Goal: Information Seeking & Learning: Learn about a topic

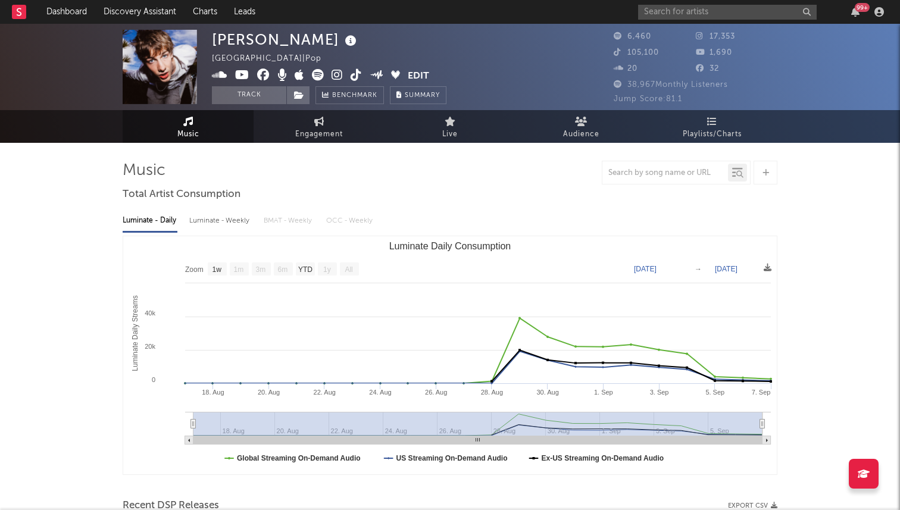
select select "1w"
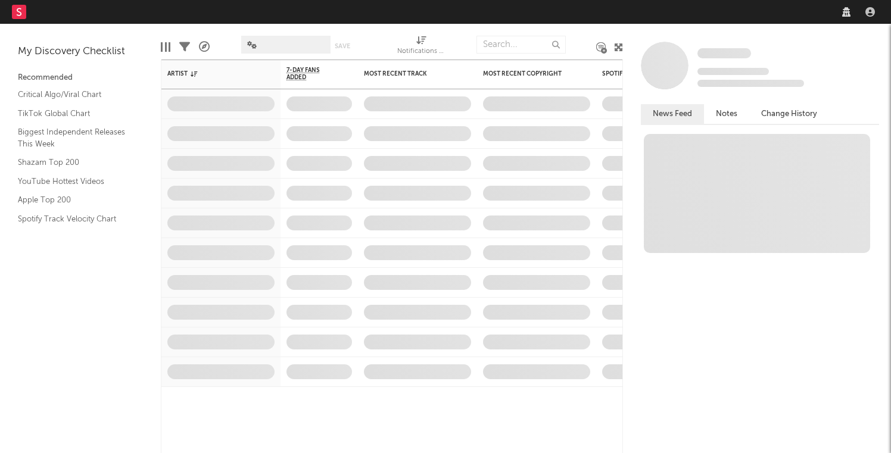
click at [708, 16] on nav "Dashboard Discovery Assistant Charts Leads" at bounding box center [445, 12] width 891 height 24
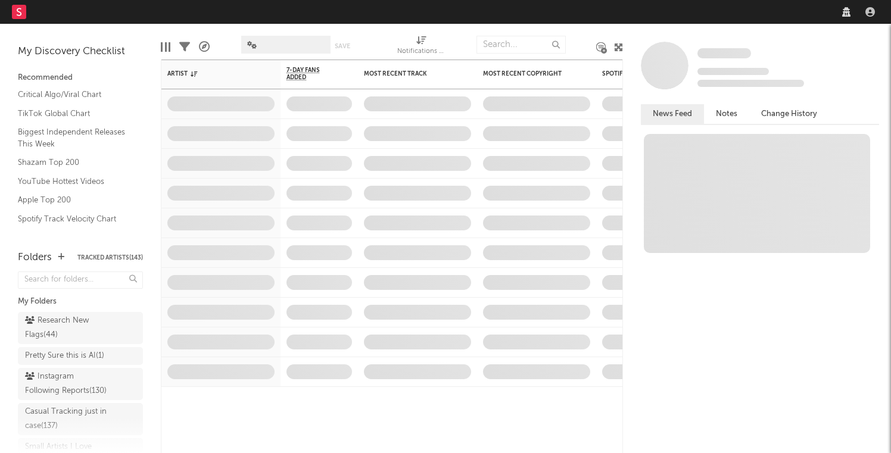
click at [691, 10] on nav "Dashboard Discovery Assistant Charts Leads" at bounding box center [445, 12] width 891 height 24
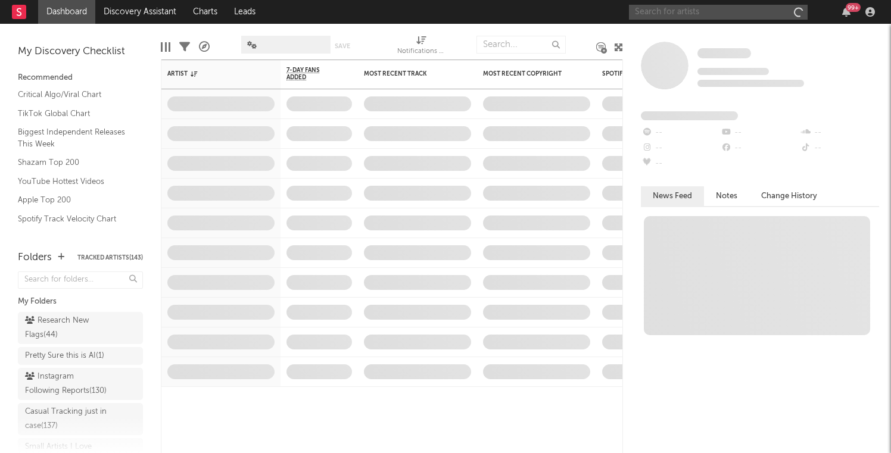
click at [680, 10] on input "text" at bounding box center [718, 12] width 179 height 15
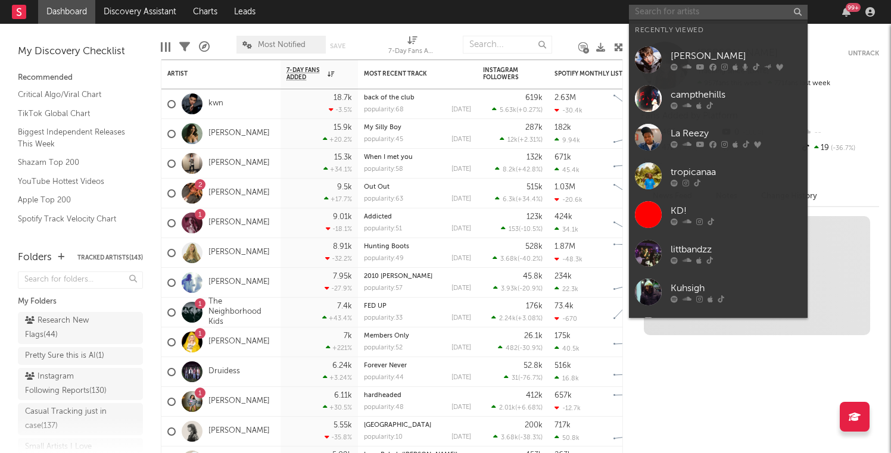
type input "s"
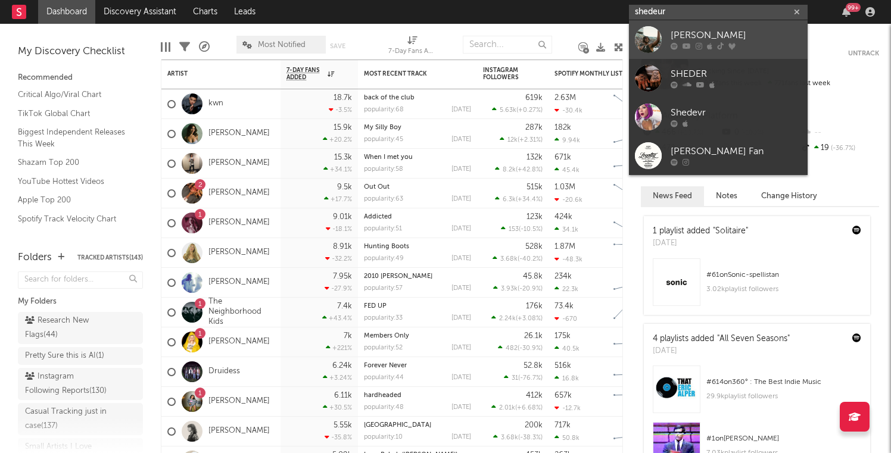
type input "shedeur"
click at [655, 57] on link "[PERSON_NAME]" at bounding box center [718, 39] width 179 height 39
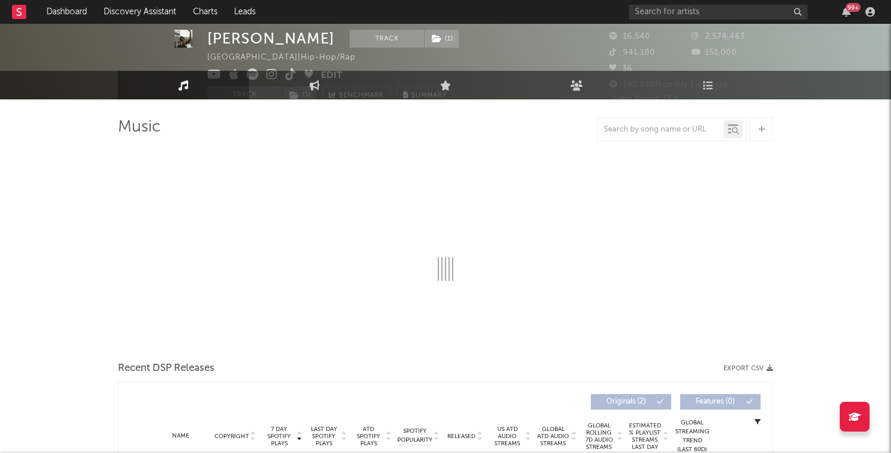
select select "6m"
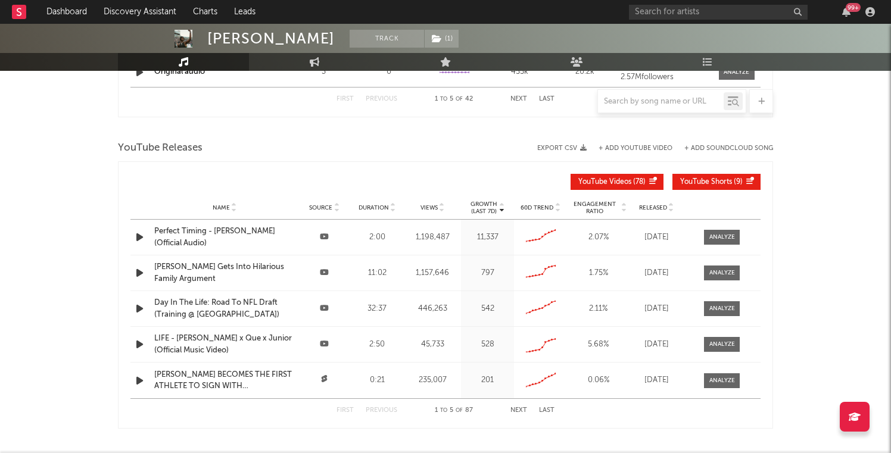
scroll to position [1165, 0]
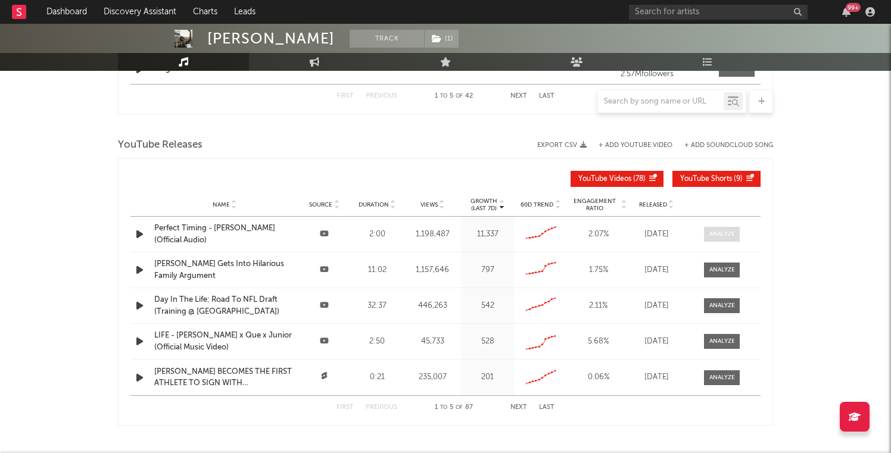
click at [714, 235] on div at bounding box center [722, 234] width 26 height 9
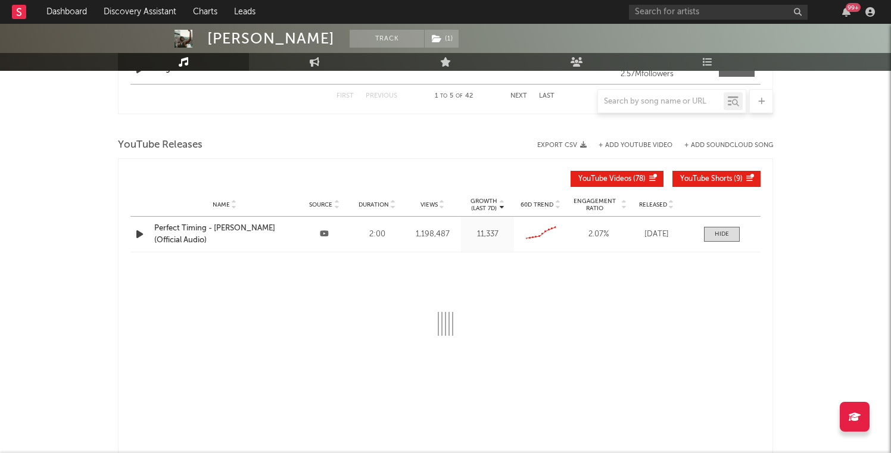
select select "6m"
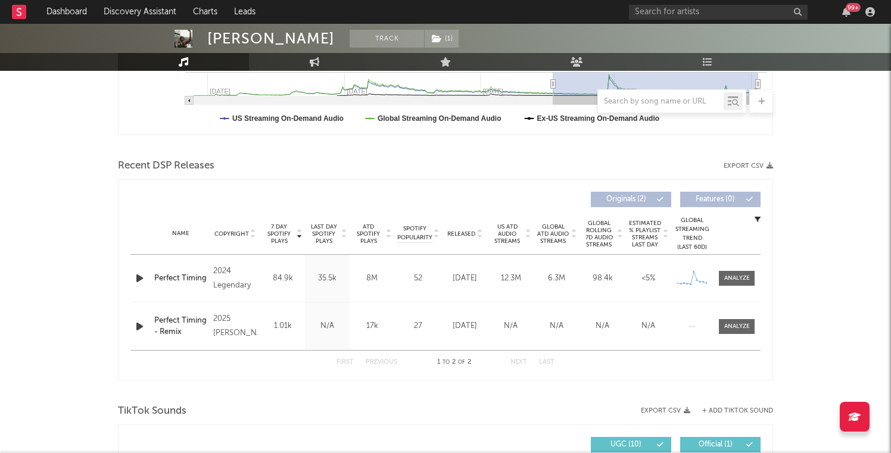
scroll to position [330, 0]
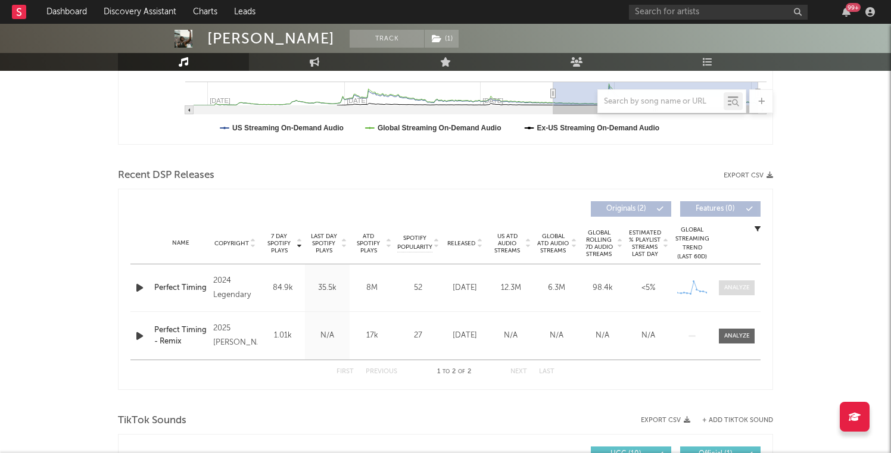
click at [730, 294] on span at bounding box center [737, 287] width 36 height 15
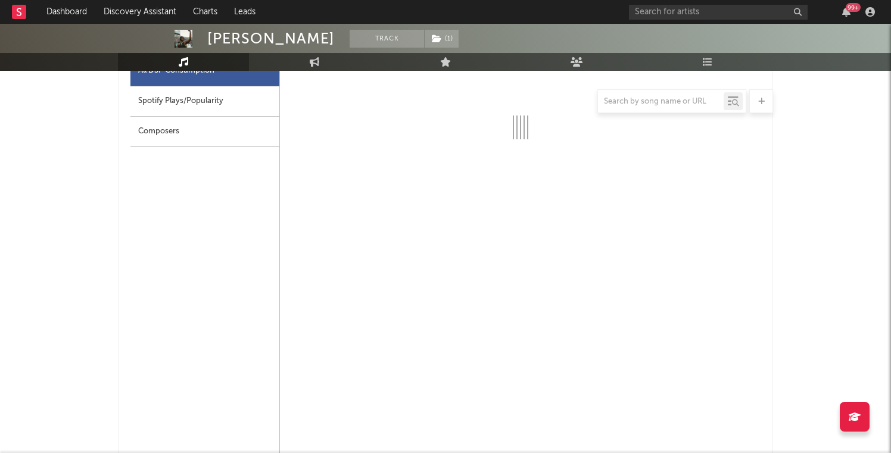
select select "6m"
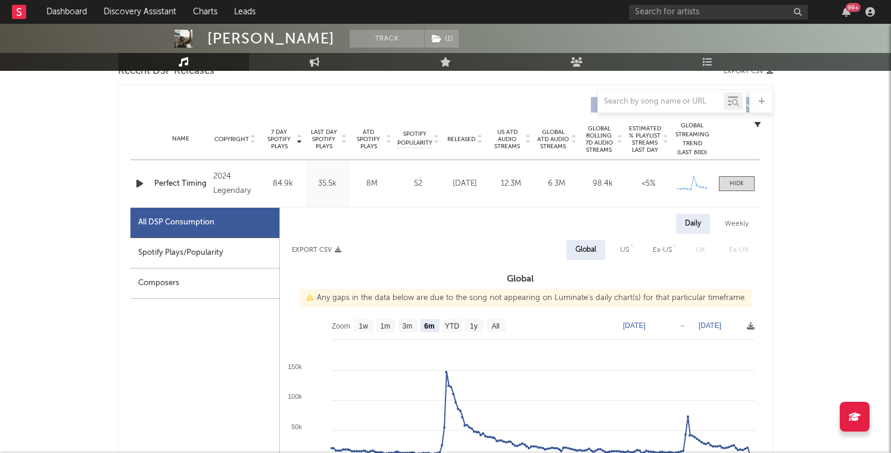
scroll to position [417, 0]
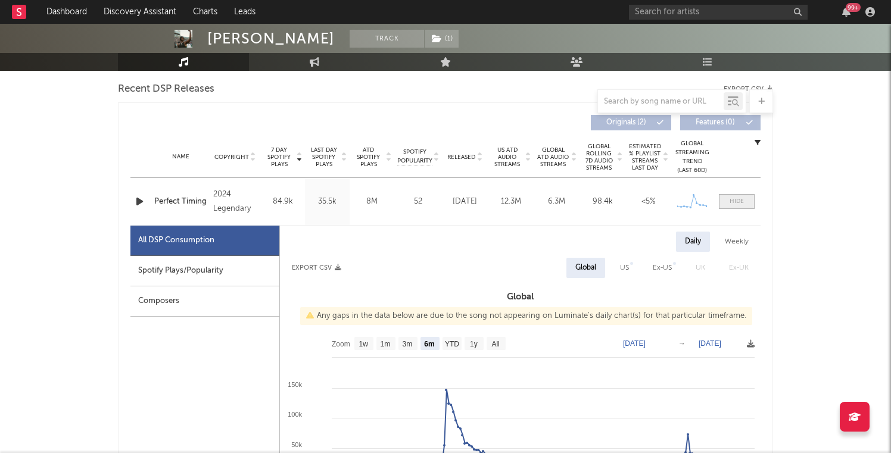
click at [733, 197] on div at bounding box center [736, 201] width 14 height 9
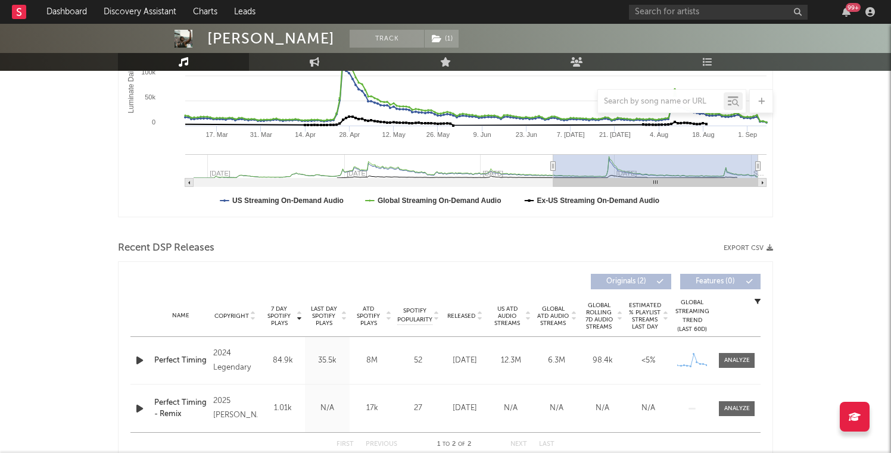
scroll to position [0, 0]
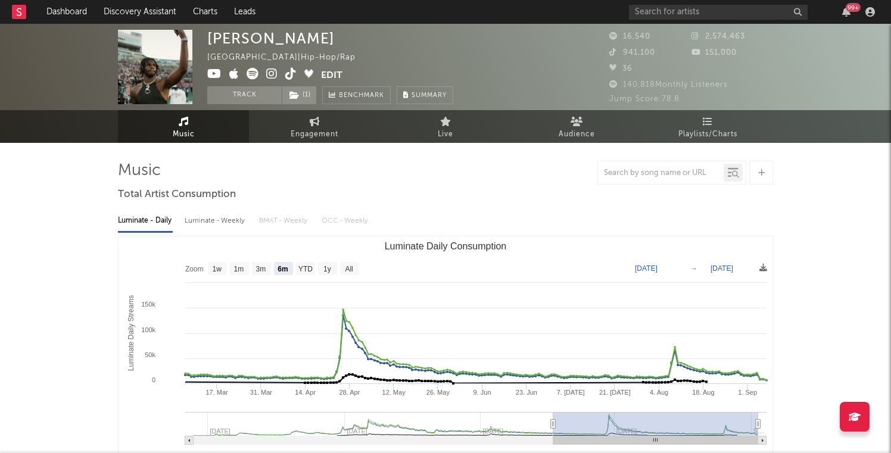
click at [248, 74] on icon at bounding box center [252, 74] width 12 height 12
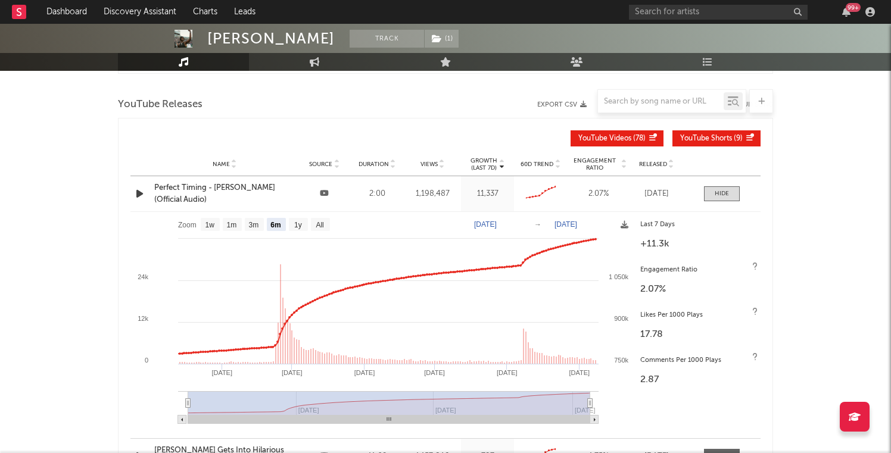
scroll to position [1218, 0]
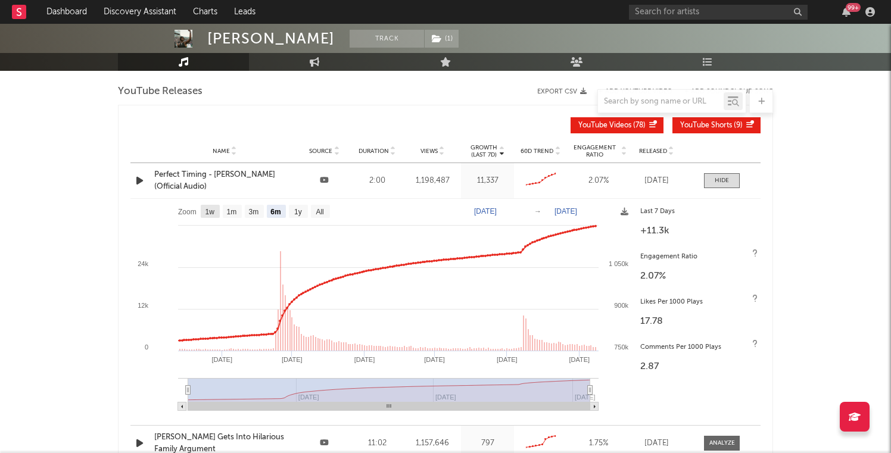
click at [214, 210] on text "1w" at bounding box center [210, 212] width 10 height 8
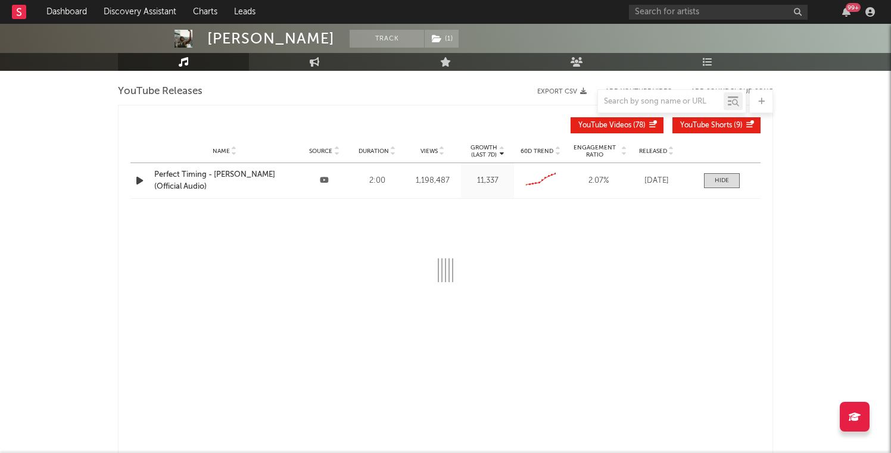
select select "1w"
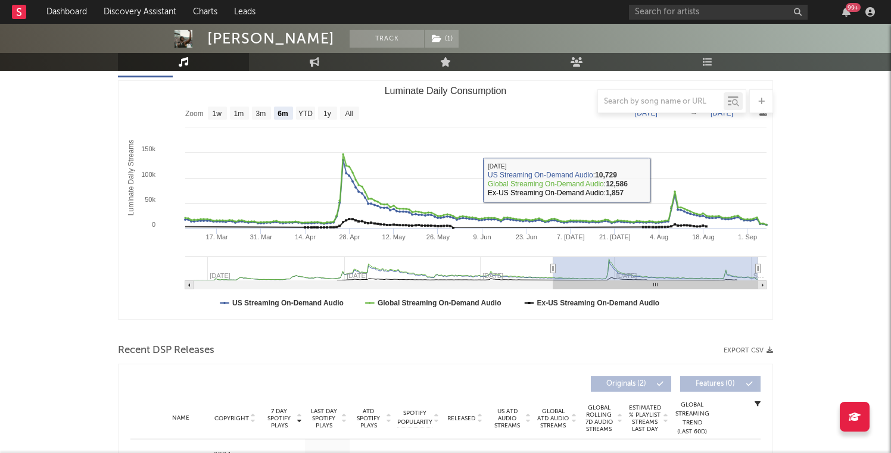
scroll to position [90, 0]
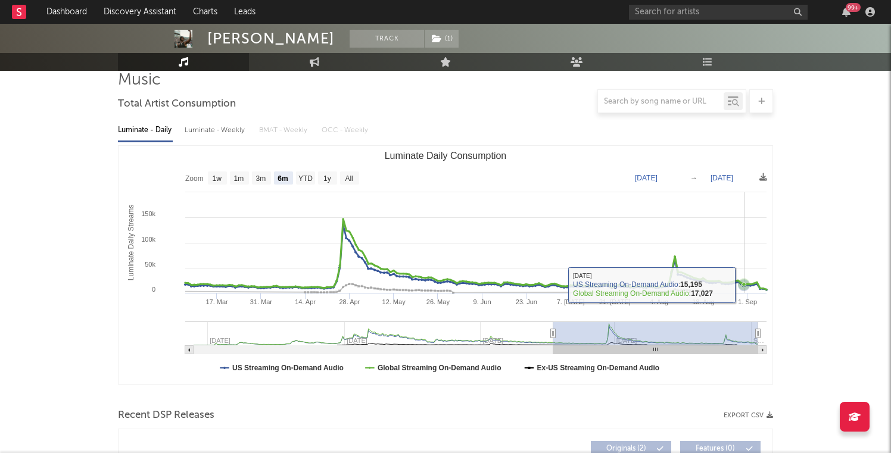
click at [743, 284] on icon "Luminate Daily Consumption" at bounding box center [743, 284] width 5 height 5
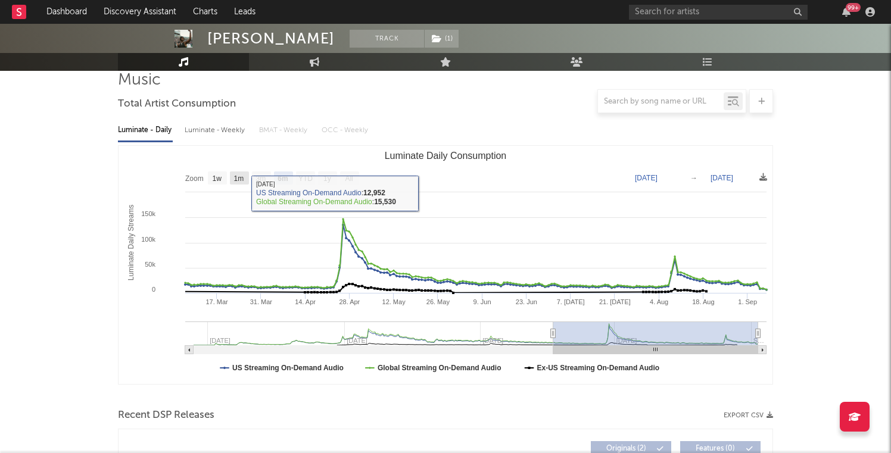
click at [237, 179] on text "1m" at bounding box center [239, 178] width 10 height 8
select select "1m"
type input "[DATE]"
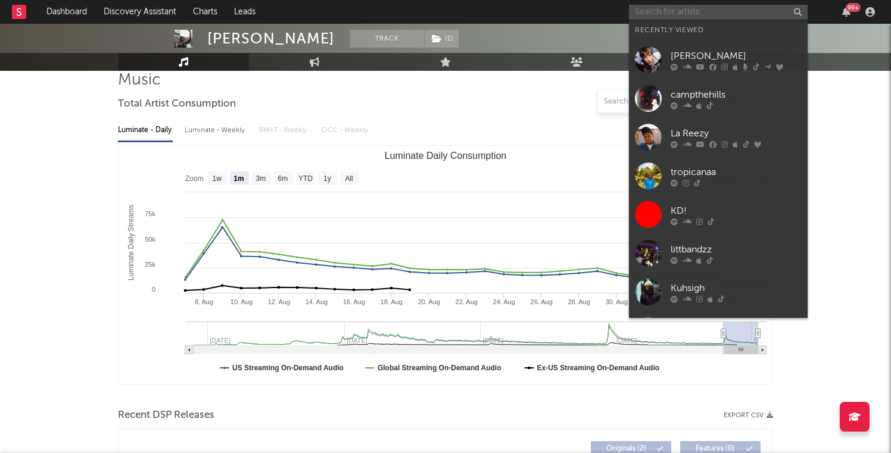
click at [688, 10] on input "text" at bounding box center [718, 12] width 179 height 15
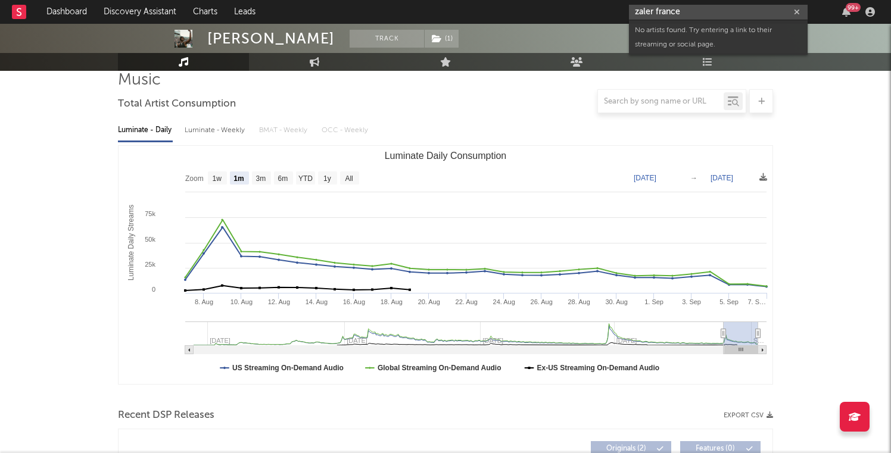
click at [651, 8] on input "zaler france" at bounding box center [718, 12] width 179 height 15
click at [654, 9] on input "zaler france" at bounding box center [718, 12] width 179 height 15
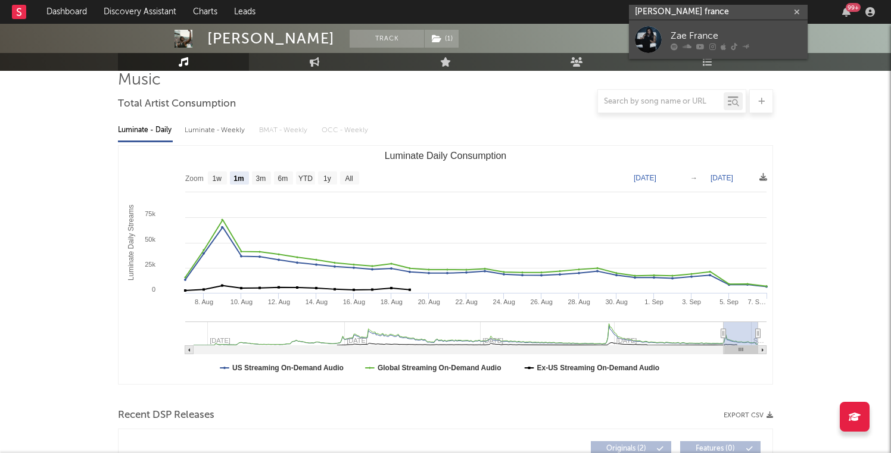
type input "[PERSON_NAME] france"
click at [666, 46] on link "Zae France" at bounding box center [718, 39] width 179 height 39
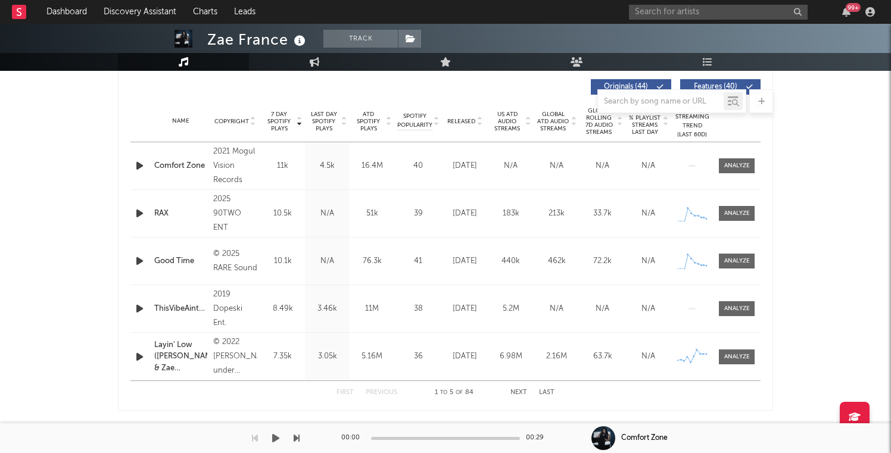
select select "6m"
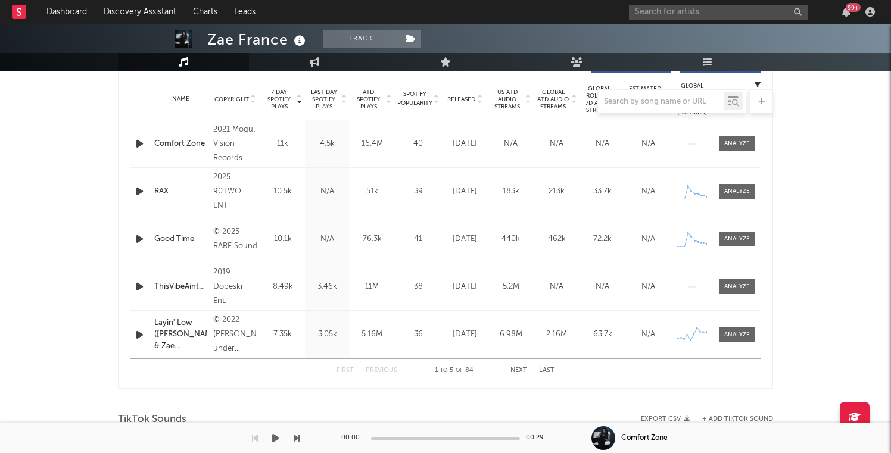
scroll to position [476, 0]
click at [512, 367] on button "Next" at bounding box center [518, 369] width 17 height 7
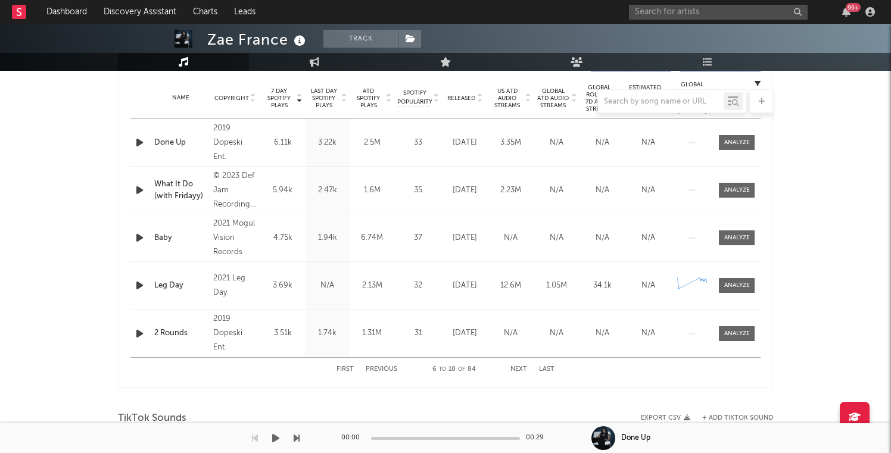
click at [512, 367] on button "Next" at bounding box center [518, 369] width 17 height 7
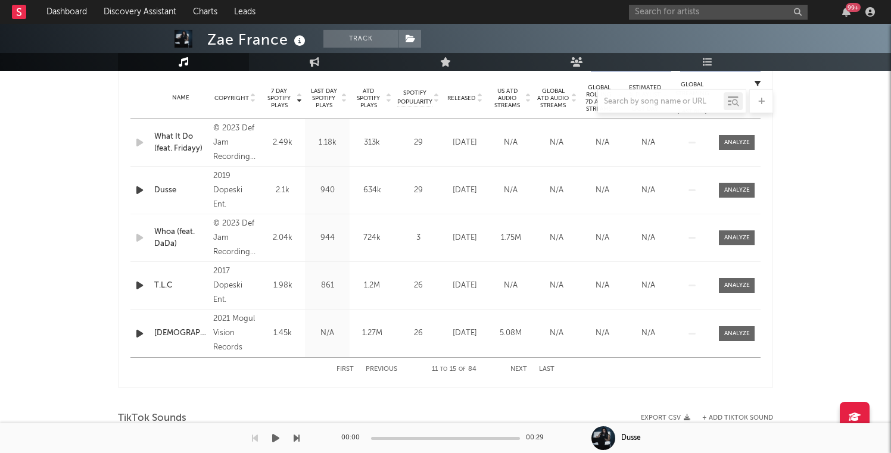
click at [374, 366] on button "Previous" at bounding box center [382, 369] width 32 height 7
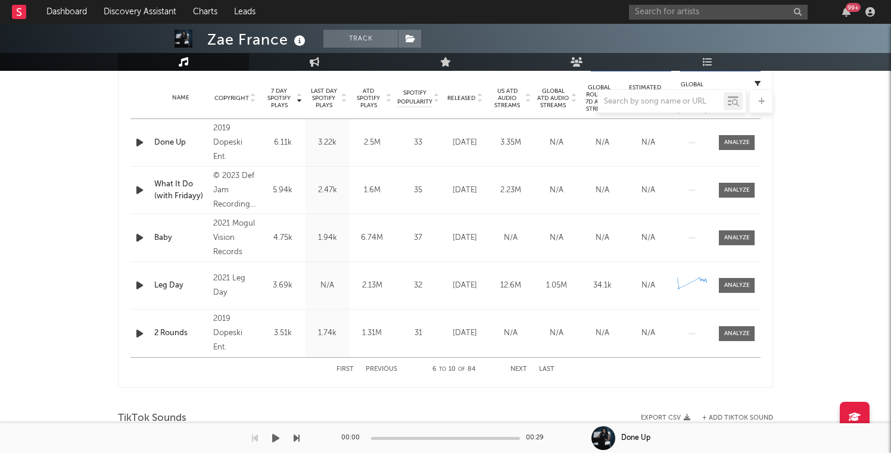
click at [374, 366] on button "Previous" at bounding box center [382, 369] width 32 height 7
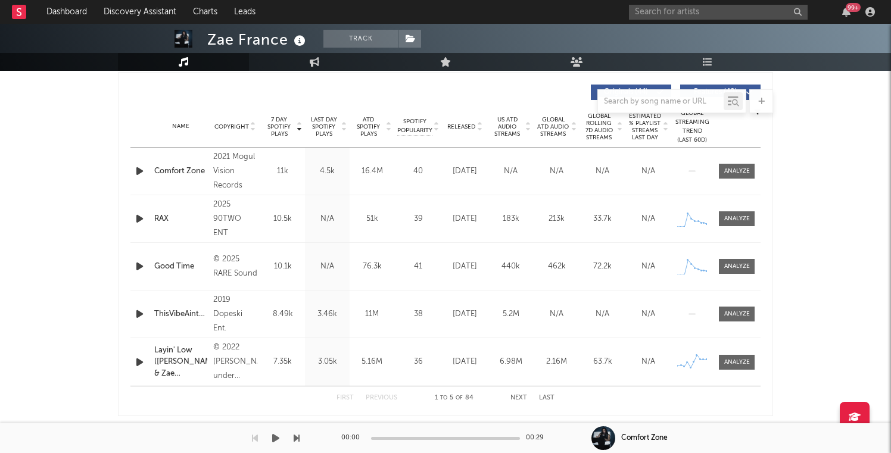
scroll to position [449, 0]
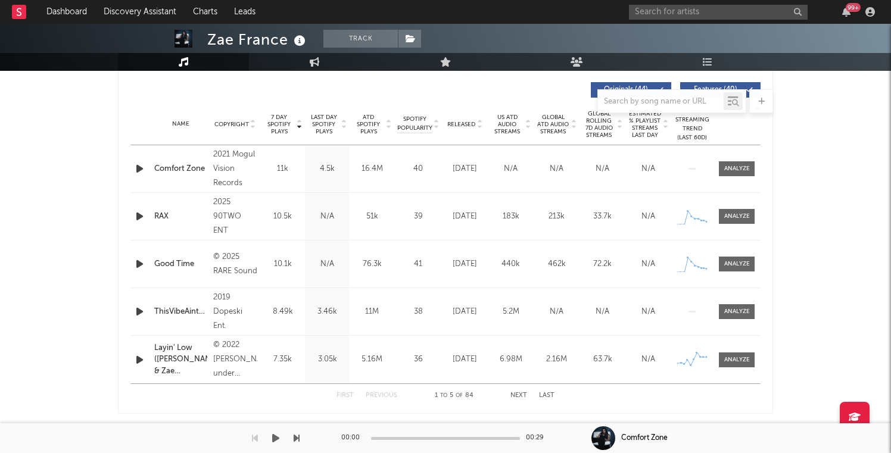
click at [324, 124] on span "Last Day Spotify Plays" at bounding box center [324, 124] width 32 height 21
click at [282, 118] on span "7 Day Spotify Plays" at bounding box center [279, 124] width 32 height 21
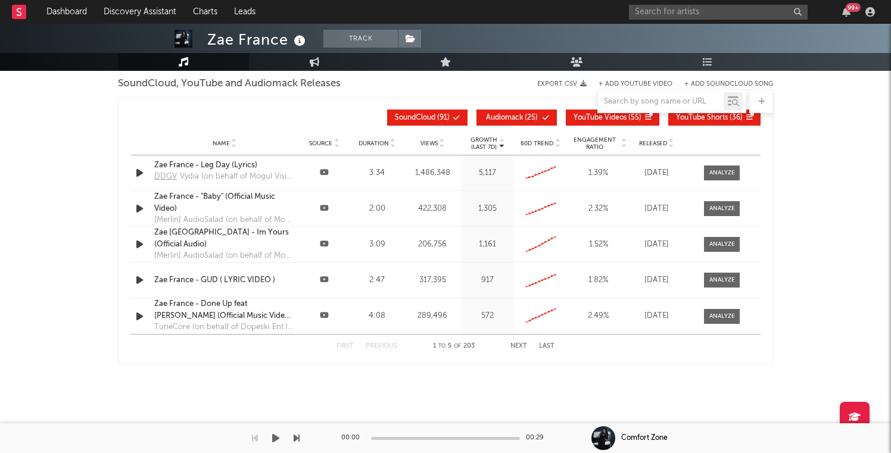
scroll to position [1369, 0]
click at [517, 345] on button "Next" at bounding box center [518, 345] width 17 height 7
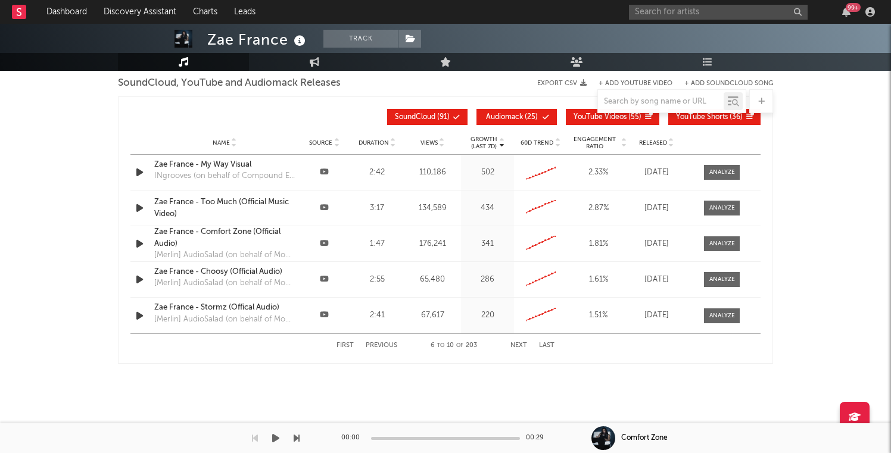
click at [517, 345] on button "Next" at bounding box center [518, 345] width 17 height 7
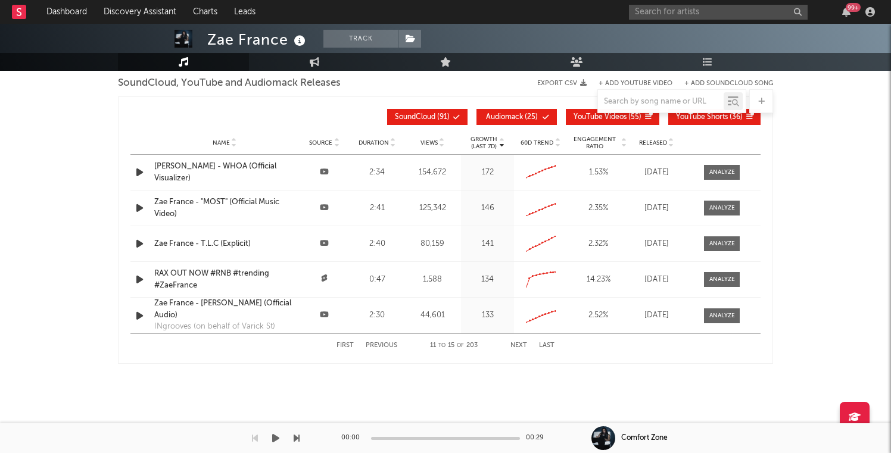
click at [517, 345] on button "Next" at bounding box center [518, 345] width 17 height 7
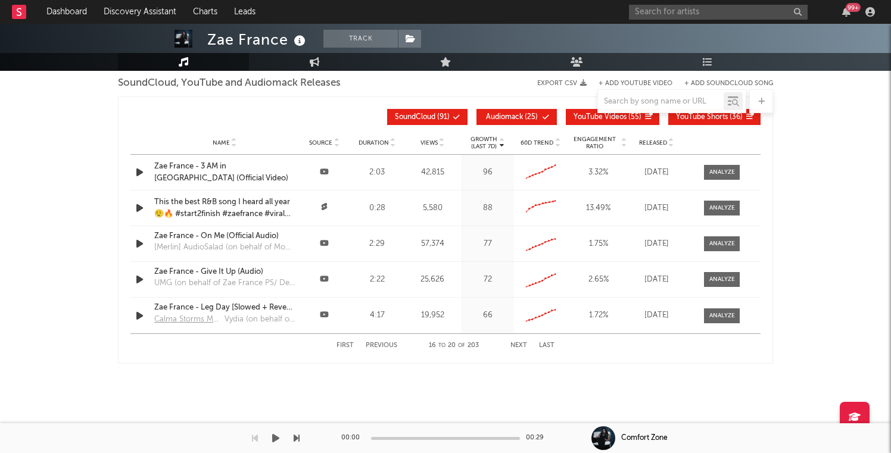
click at [517, 345] on button "Next" at bounding box center [518, 345] width 17 height 7
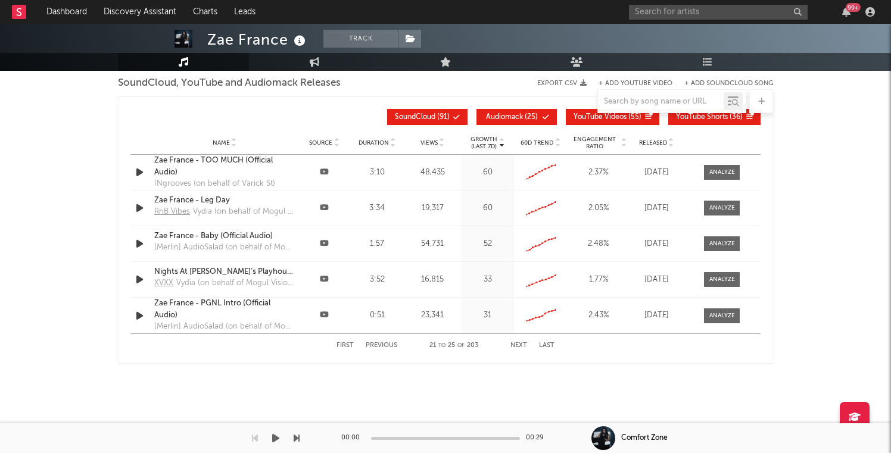
click at [517, 345] on button "Next" at bounding box center [518, 345] width 17 height 7
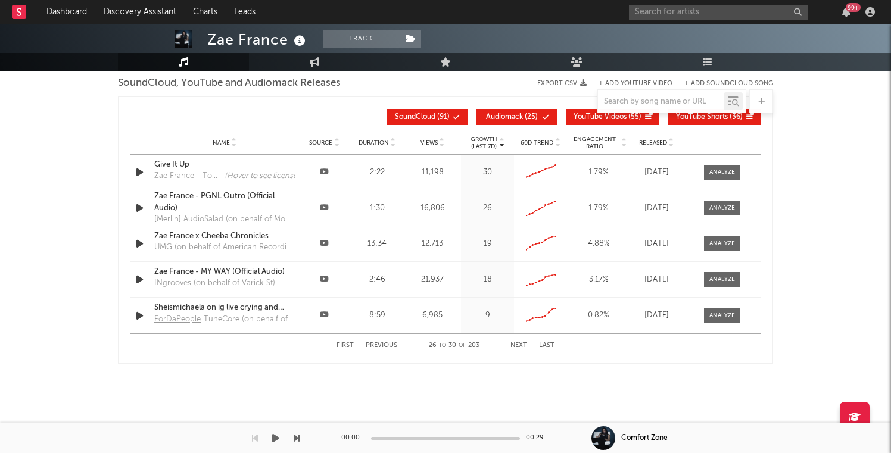
click at [517, 345] on button "Next" at bounding box center [518, 345] width 17 height 7
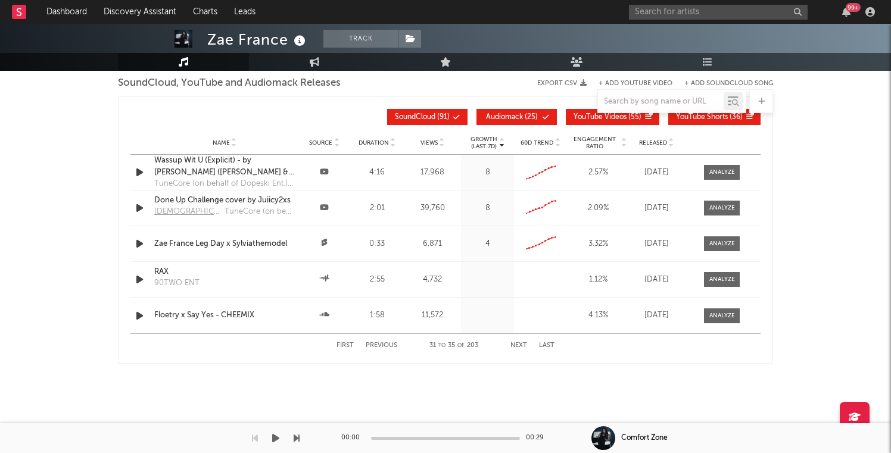
click at [517, 345] on button "Next" at bounding box center [518, 345] width 17 height 7
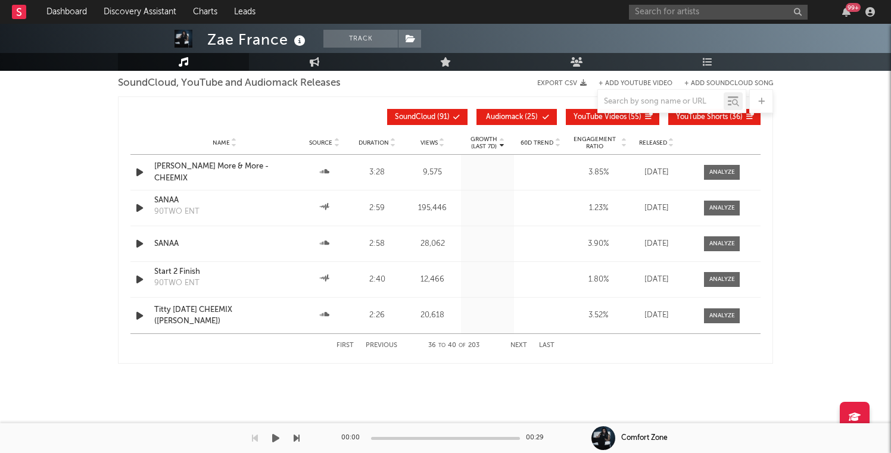
click at [517, 345] on button "Next" at bounding box center [518, 345] width 17 height 7
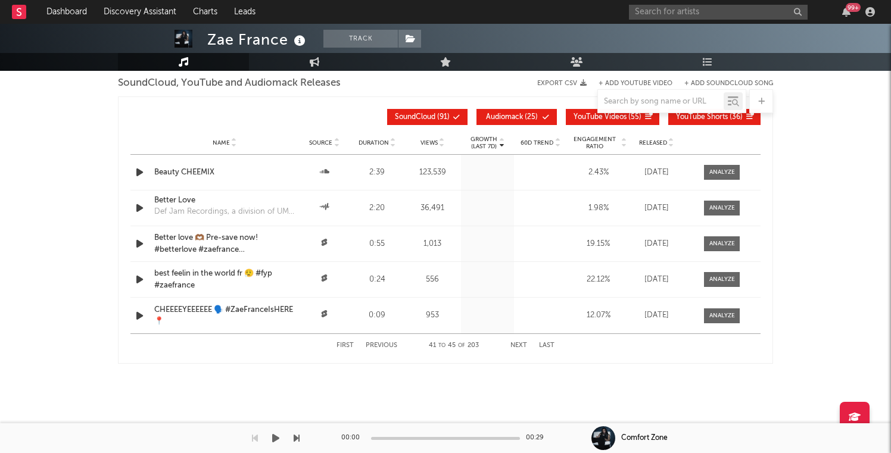
click at [517, 345] on button "Next" at bounding box center [518, 345] width 17 height 7
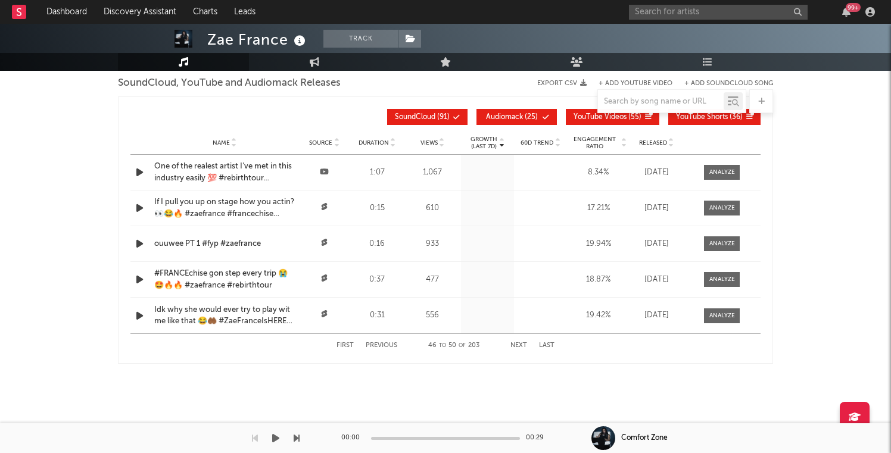
click at [517, 345] on button "Next" at bounding box center [518, 345] width 17 height 7
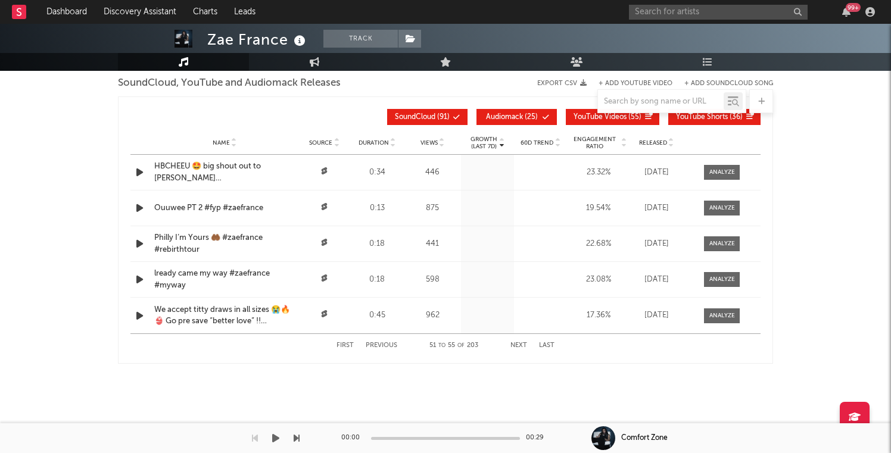
click at [517, 345] on button "Next" at bounding box center [518, 345] width 17 height 7
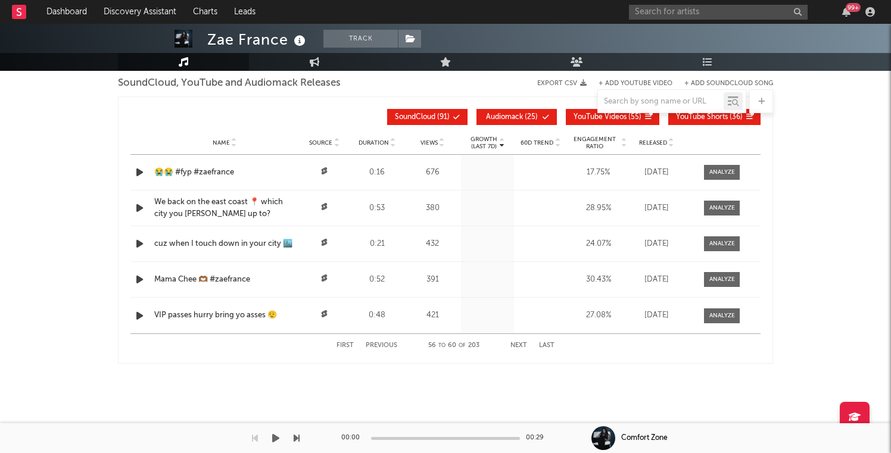
click at [341, 349] on div "First Previous 56 to 60 of 203 Next Last" at bounding box center [445, 345] width 218 height 23
click at [341, 343] on button "First" at bounding box center [344, 345] width 17 height 7
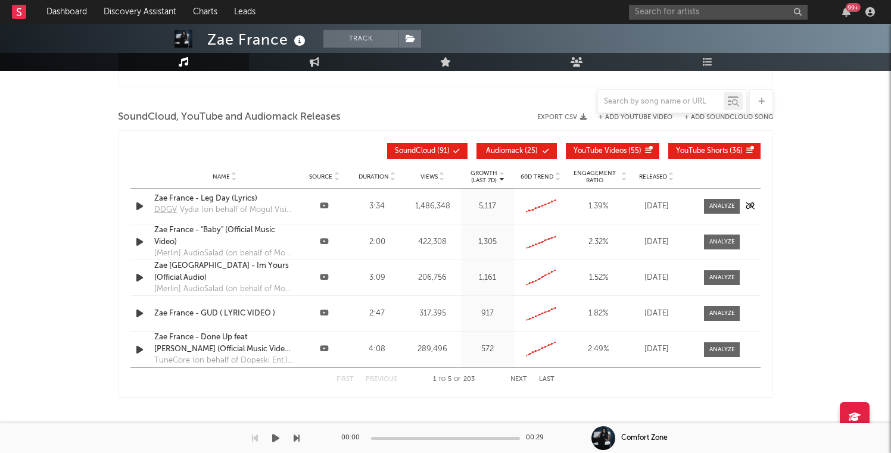
scroll to position [1340, 0]
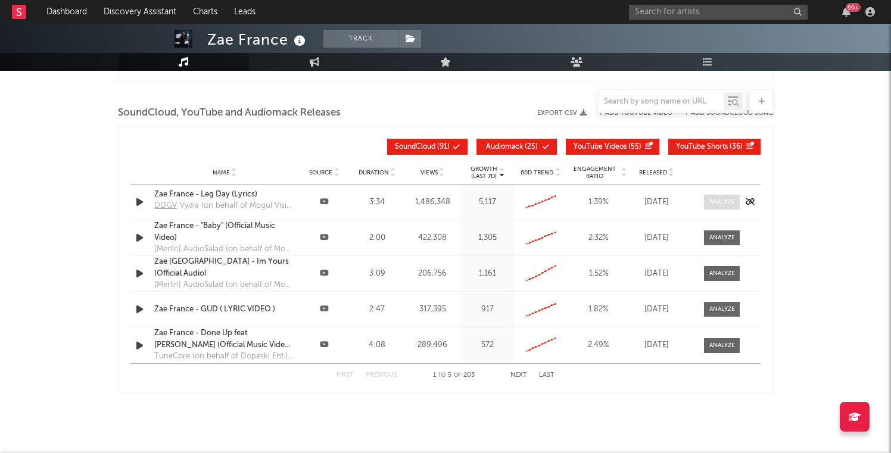
click at [717, 203] on div at bounding box center [722, 202] width 26 height 9
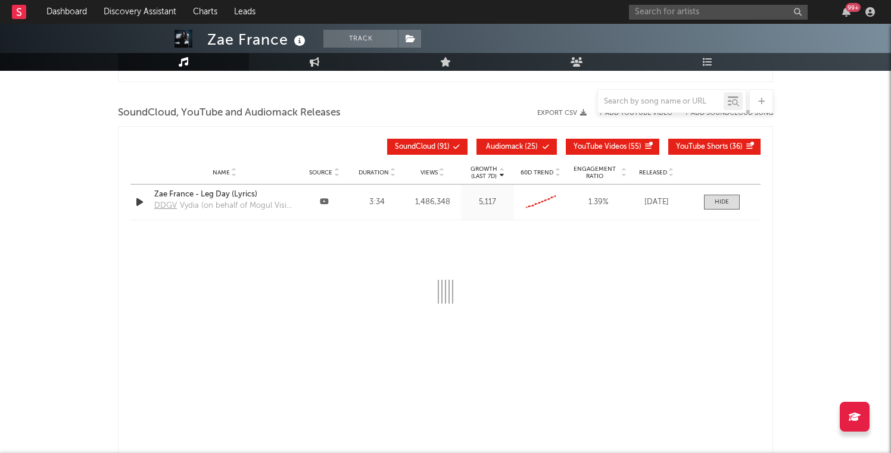
select select "6m"
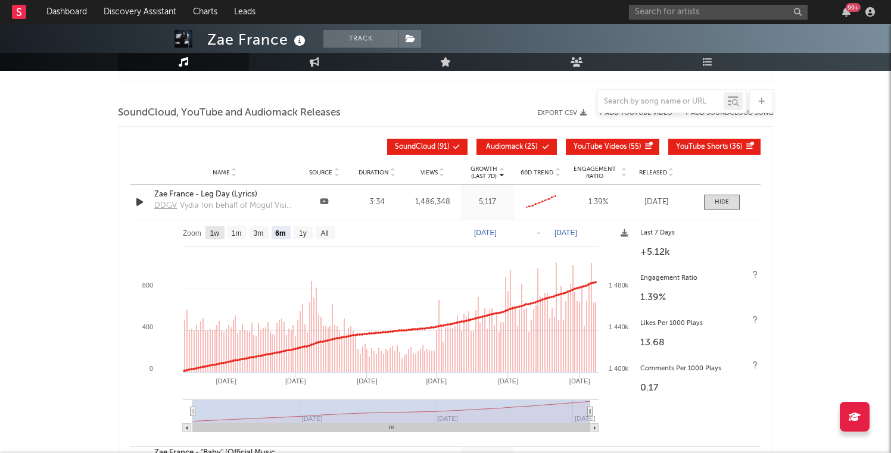
click at [212, 232] on text "1w" at bounding box center [215, 233] width 10 height 8
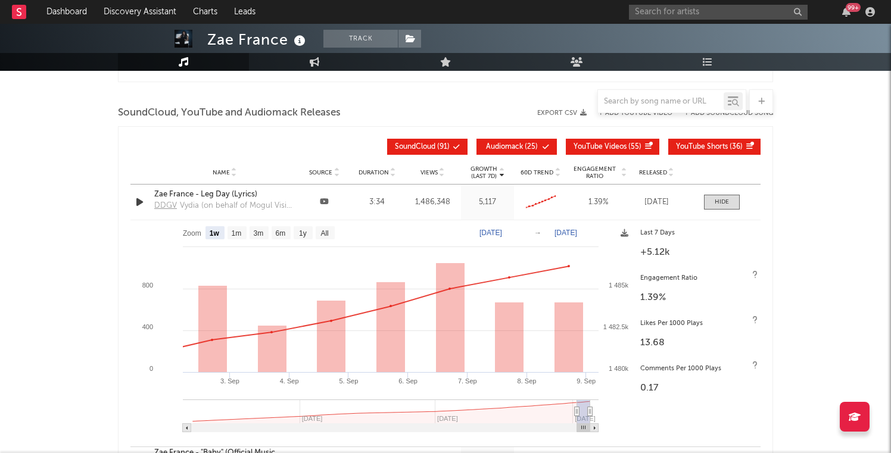
select select "1w"
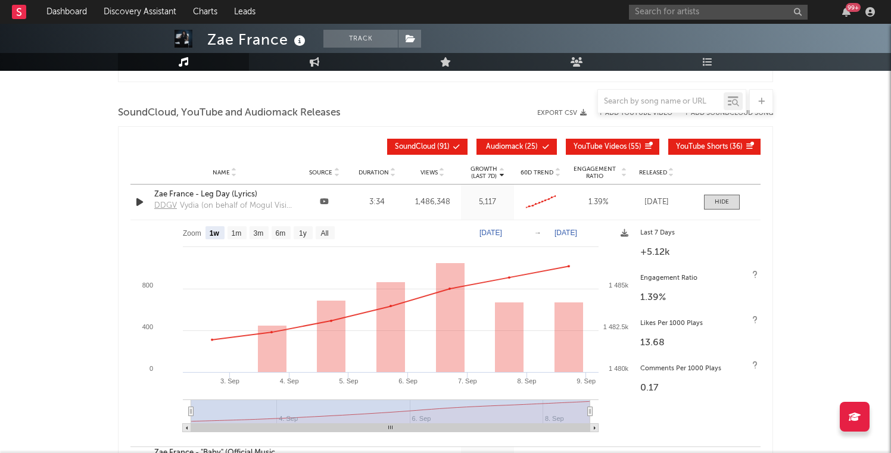
click at [659, 20] on div "99 +" at bounding box center [754, 12] width 250 height 24
click at [659, 9] on input "text" at bounding box center [718, 12] width 179 height 15
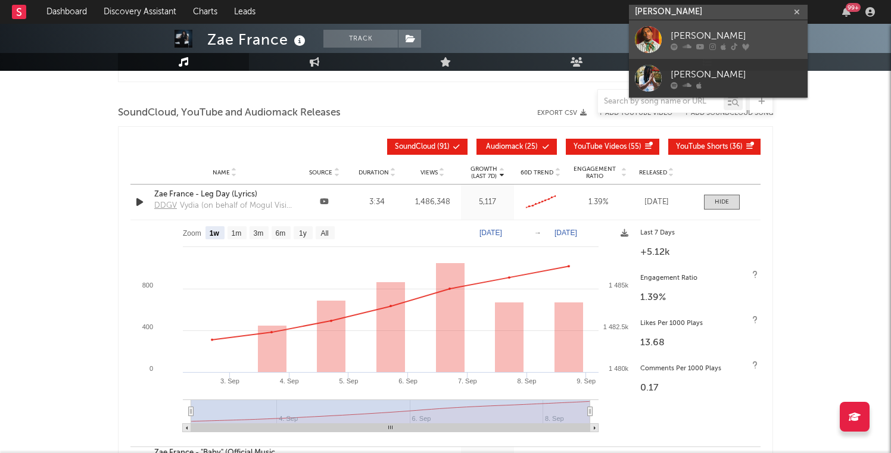
type input "[PERSON_NAME]"
click at [640, 43] on div at bounding box center [648, 39] width 27 height 27
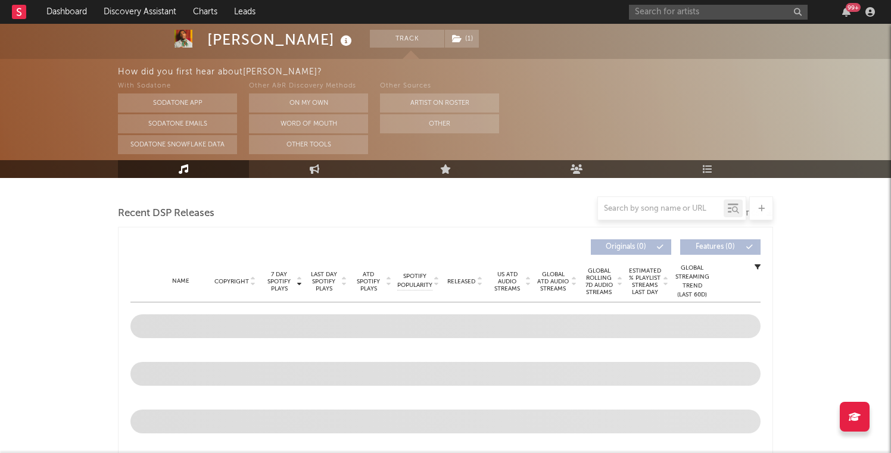
select select "6m"
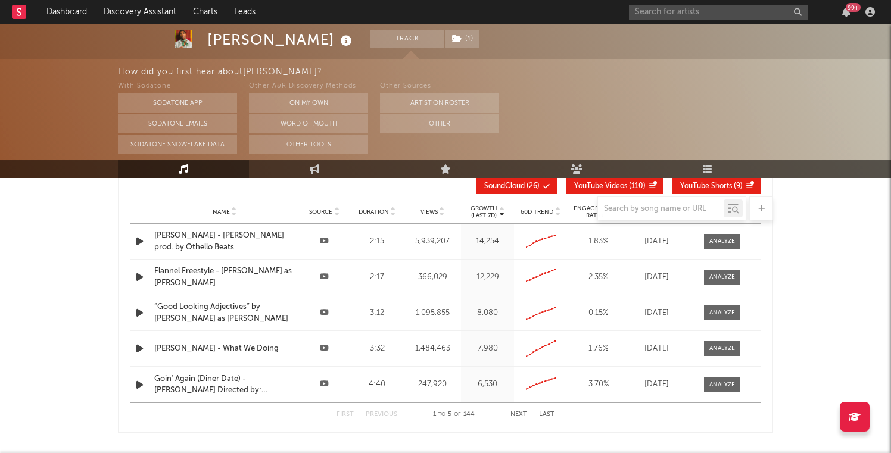
scroll to position [1408, 0]
click at [719, 276] on div at bounding box center [722, 276] width 26 height 9
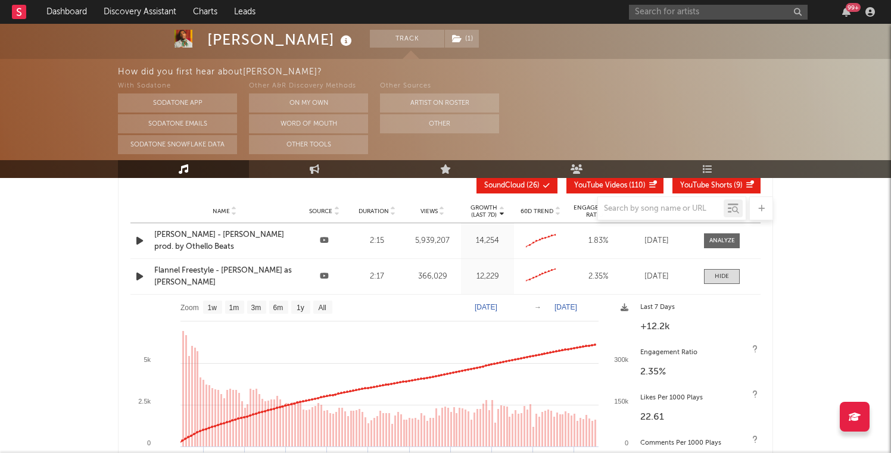
scroll to position [1491, 0]
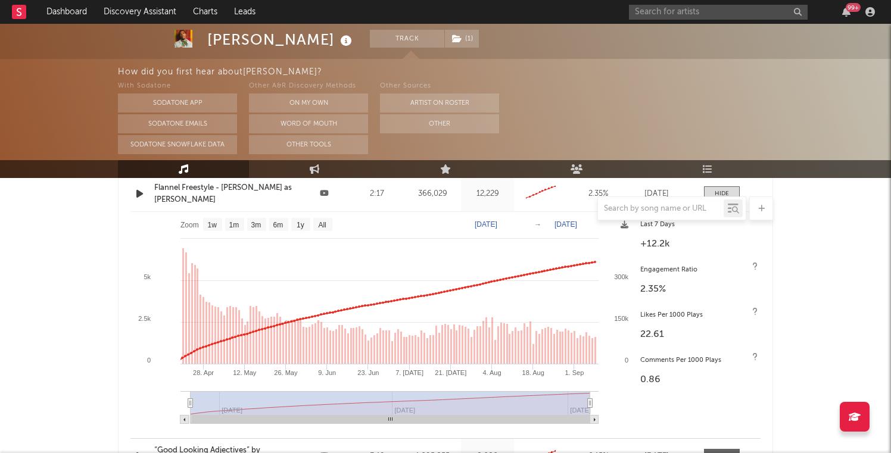
click at [215, 230] on rect at bounding box center [212, 224] width 19 height 13
select select "1w"
type input "[DATE]"
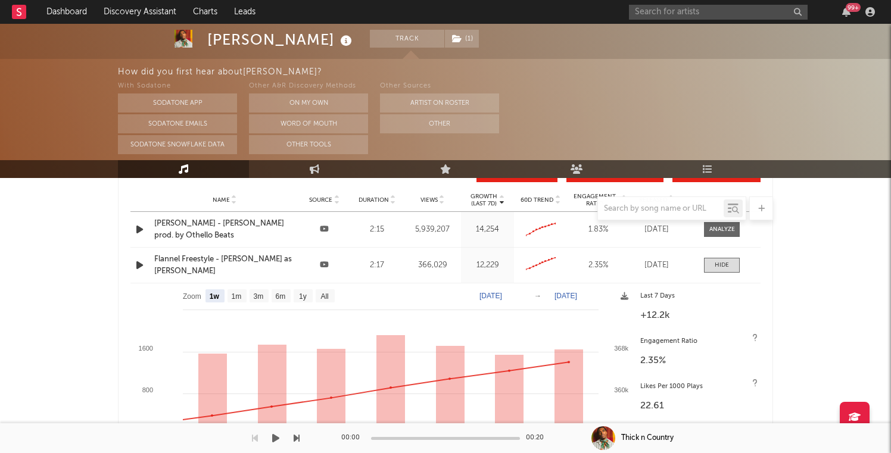
scroll to position [1420, 0]
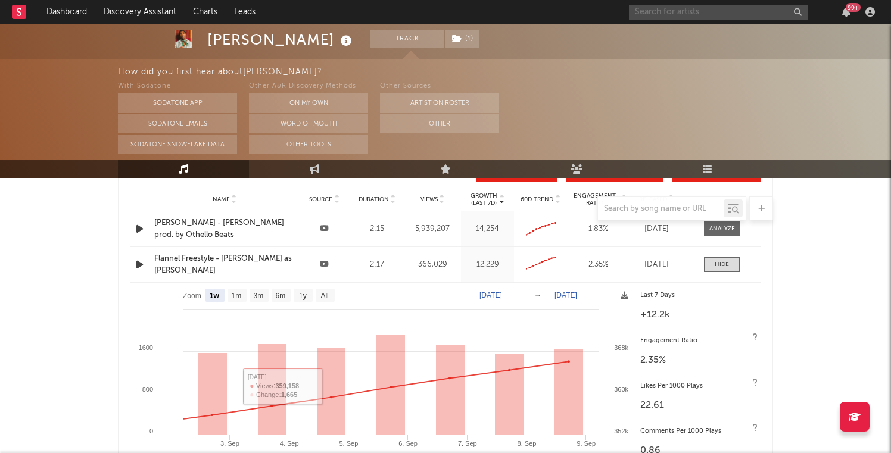
click at [648, 18] on input "text" at bounding box center [718, 12] width 179 height 15
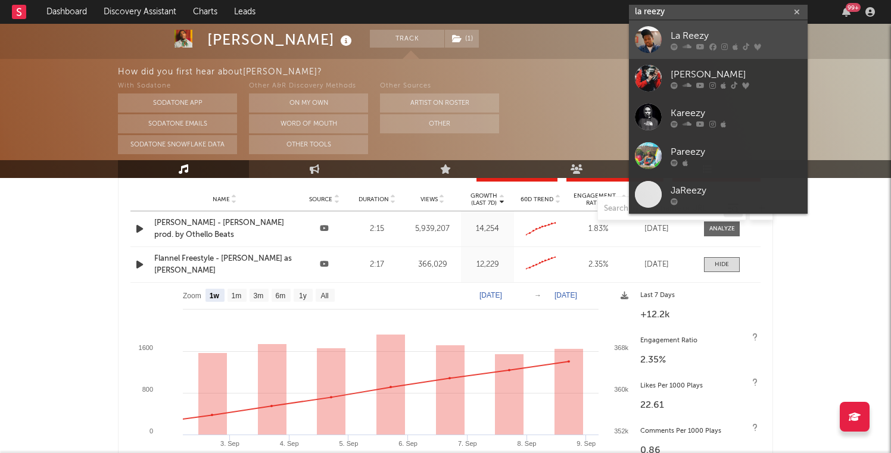
type input "la reezy"
click at [657, 33] on div at bounding box center [648, 39] width 27 height 27
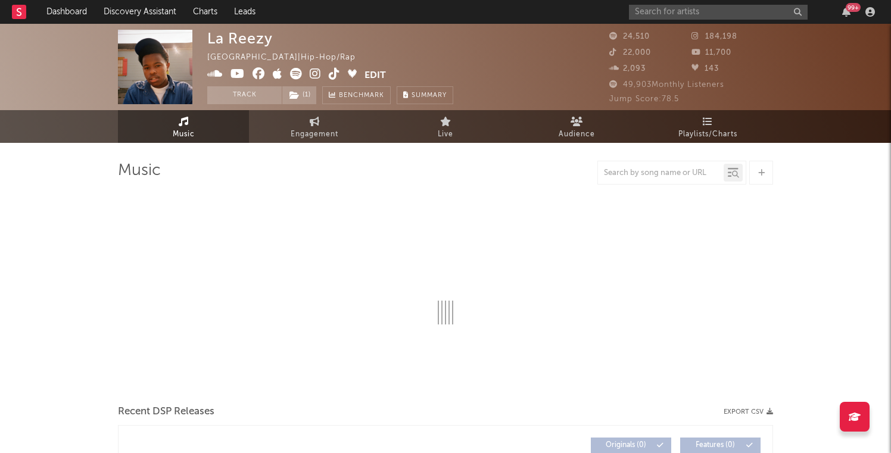
select select "6m"
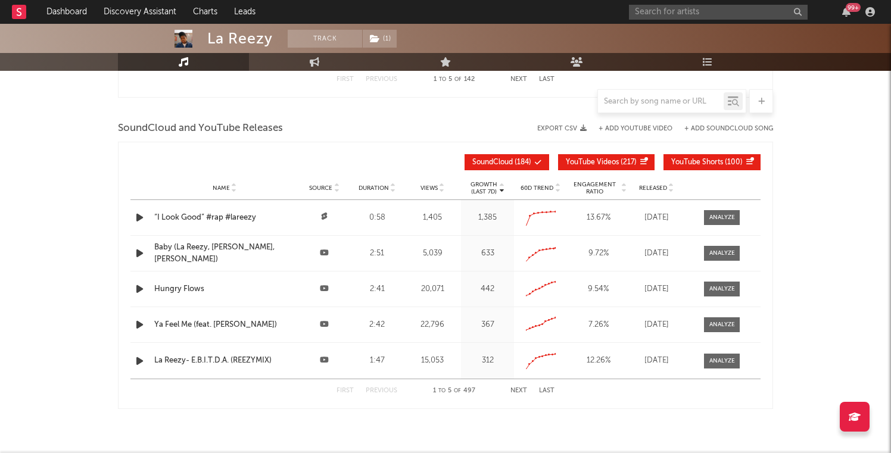
scroll to position [1322, 0]
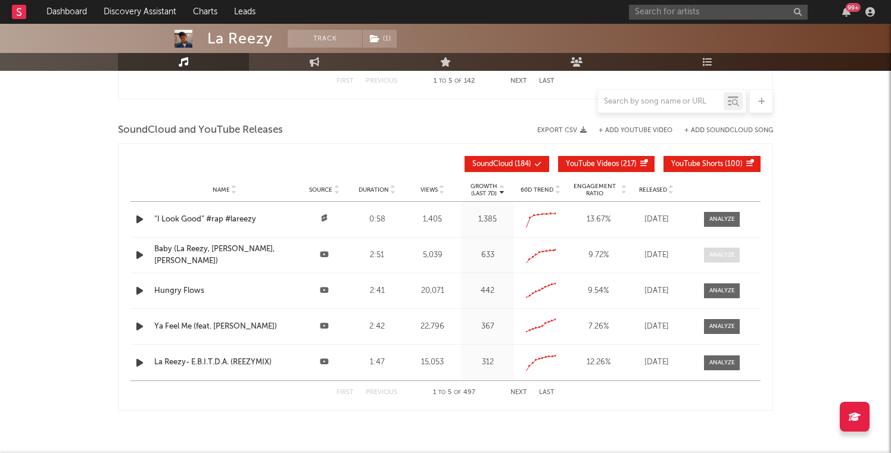
click at [725, 254] on div at bounding box center [722, 255] width 26 height 9
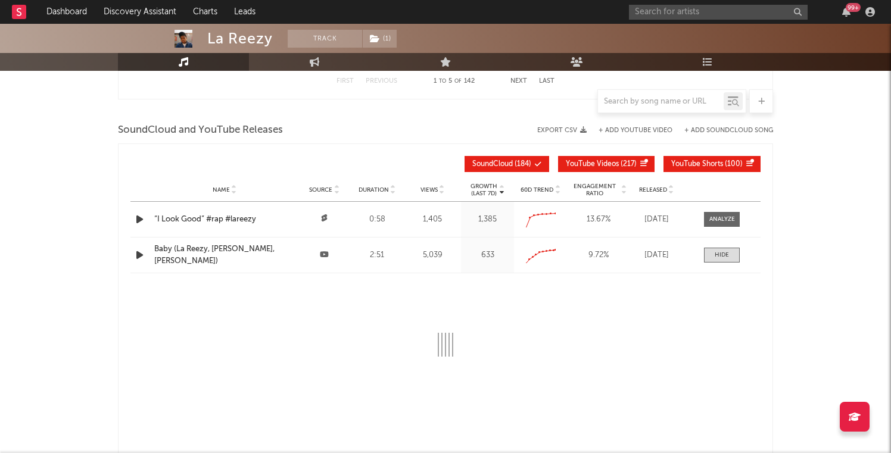
scroll to position [1451, 0]
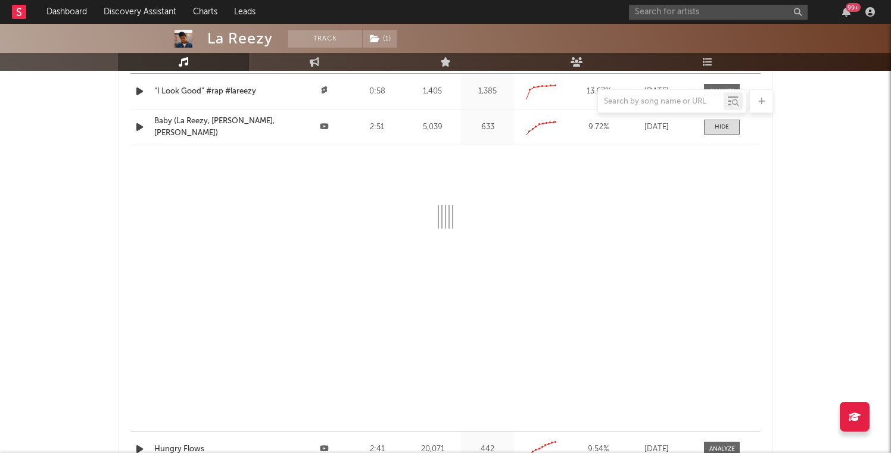
select select "All"
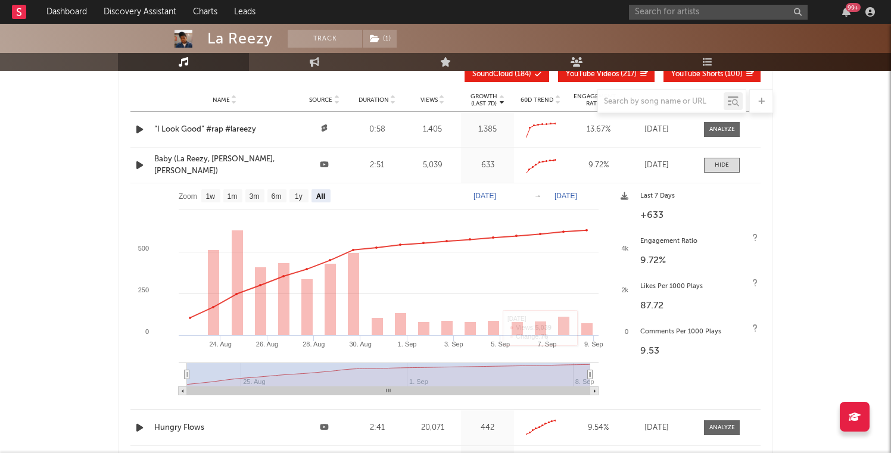
scroll to position [1378, 0]
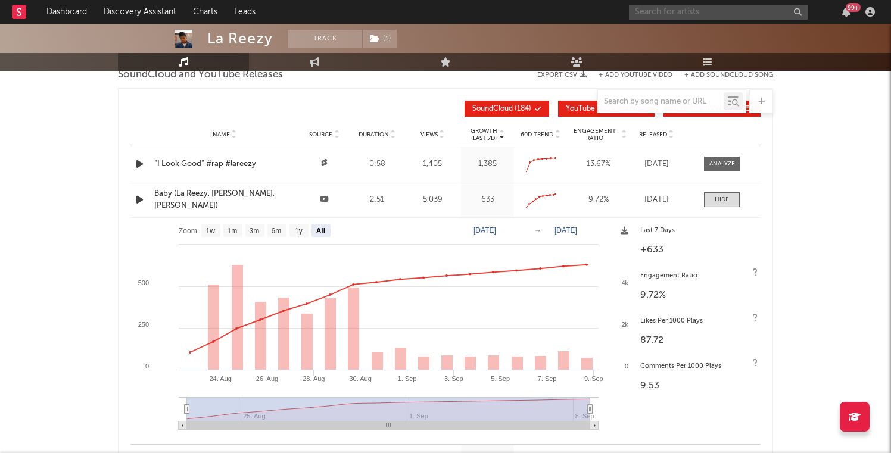
click at [680, 12] on input "text" at bounding box center [718, 12] width 179 height 15
type input "major seven"
drag, startPoint x: 688, startPoint y: 7, endPoint x: 559, endPoint y: 5, distance: 129.2
click at [559, 5] on nav "Dashboard Discovery Assistant Charts Leads major seven 99 +" at bounding box center [445, 12] width 891 height 24
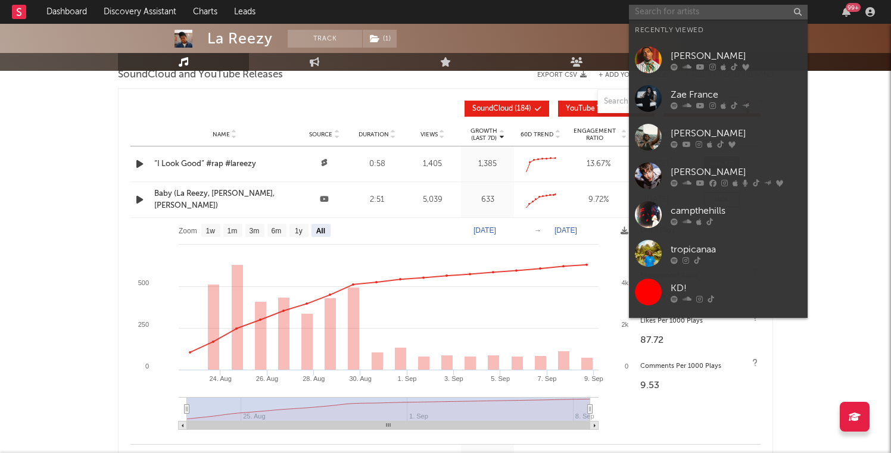
paste input "[URL][DOMAIN_NAME]"
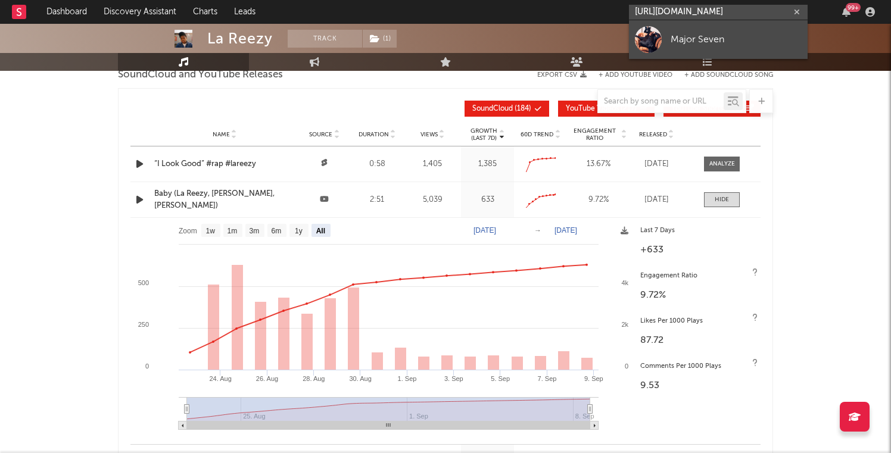
type input "[URL][DOMAIN_NAME]"
click at [664, 47] on link "Major Seven" at bounding box center [718, 39] width 179 height 39
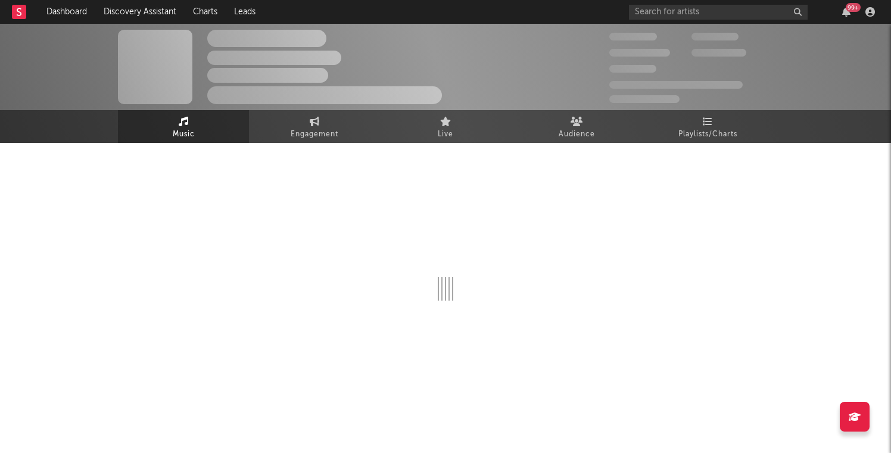
select select "1w"
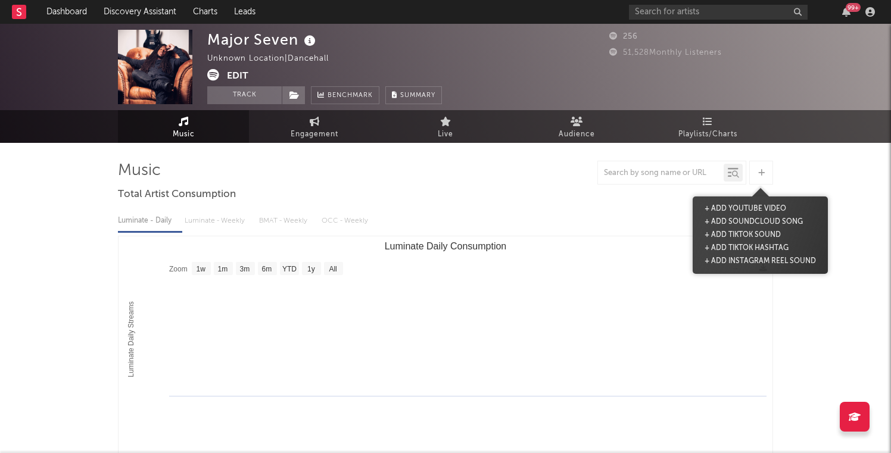
click at [762, 174] on icon at bounding box center [761, 173] width 7 height 8
click at [728, 207] on button "+ Add YouTube Video" at bounding box center [745, 208] width 88 height 13
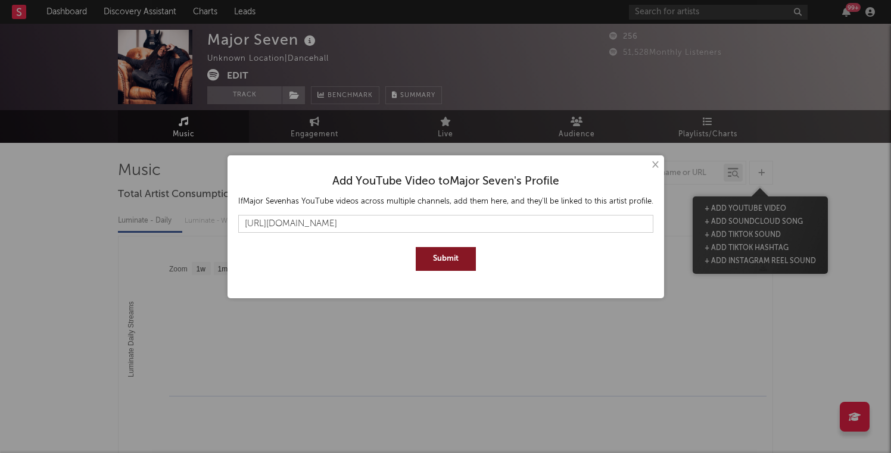
type input "[URL][DOMAIN_NAME]"
click at [416, 247] on button "Submit" at bounding box center [446, 259] width 60 height 24
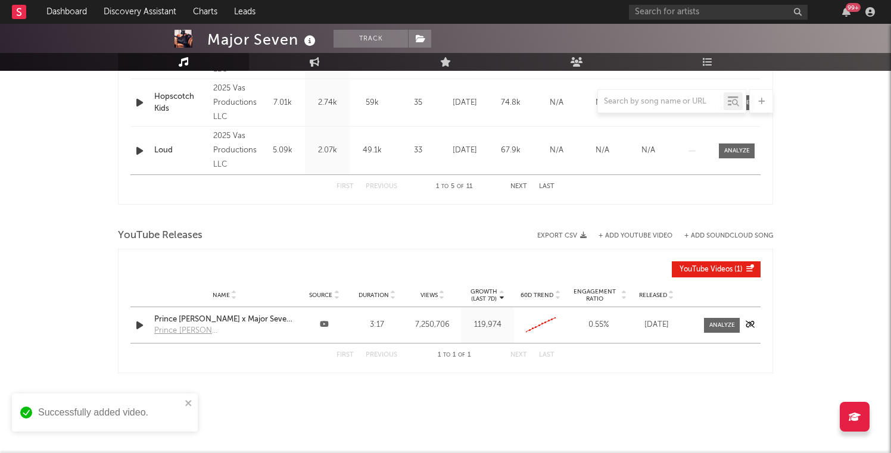
scroll to position [668, 0]
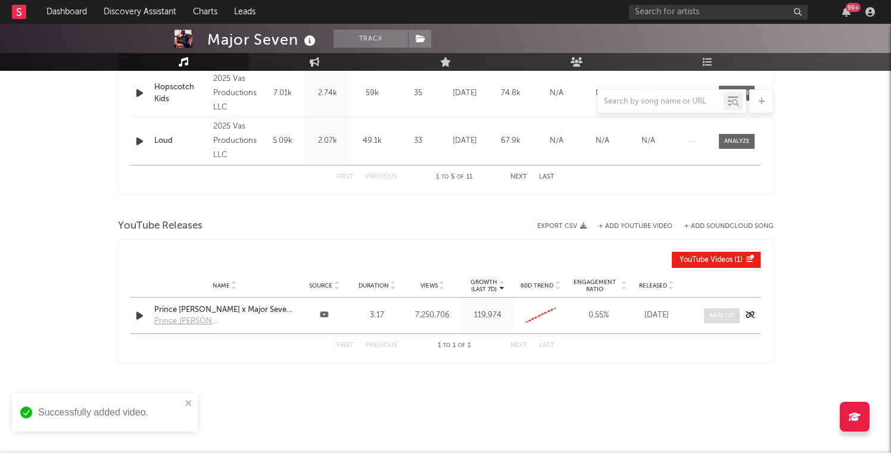
click at [716, 314] on div at bounding box center [722, 315] width 26 height 9
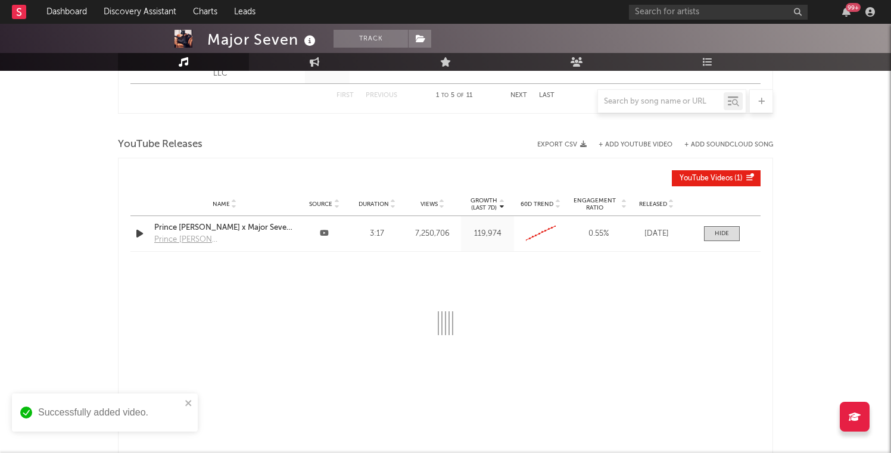
scroll to position [783, 0]
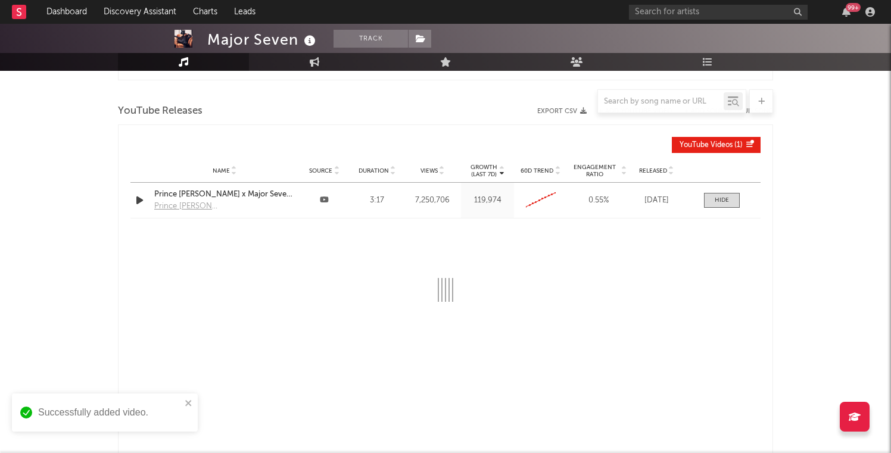
select select "6m"
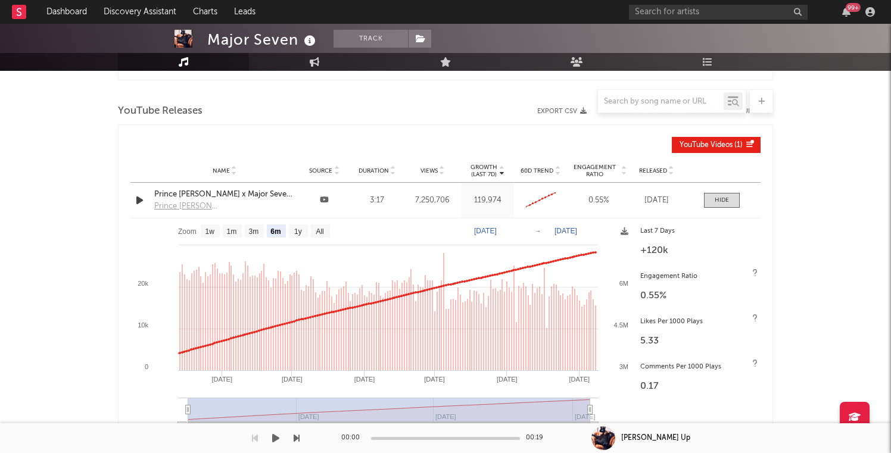
click at [205, 233] on text "1w" at bounding box center [210, 231] width 10 height 8
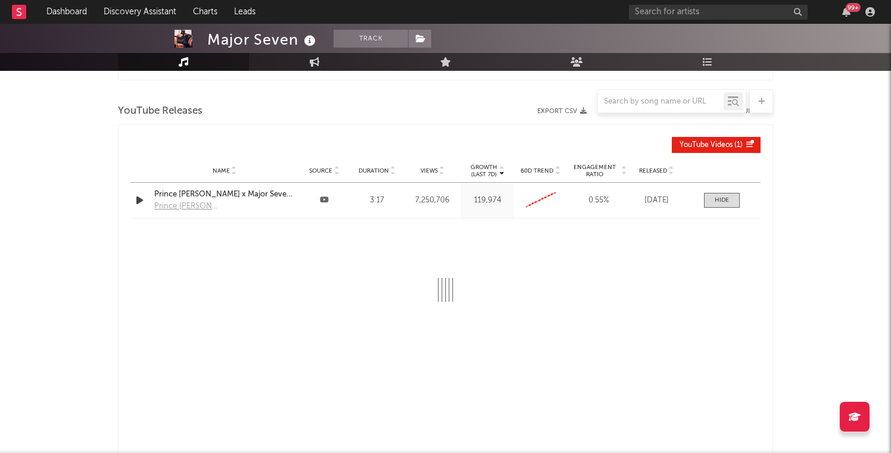
select select "1w"
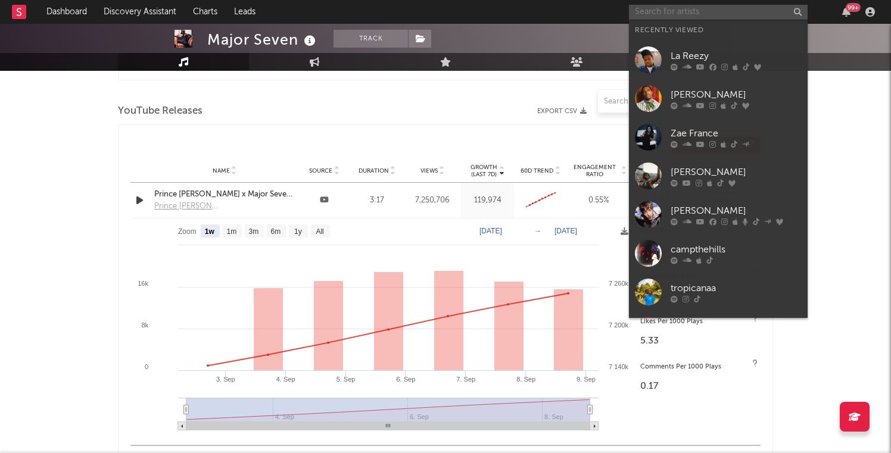
click at [672, 14] on input "text" at bounding box center [718, 12] width 179 height 15
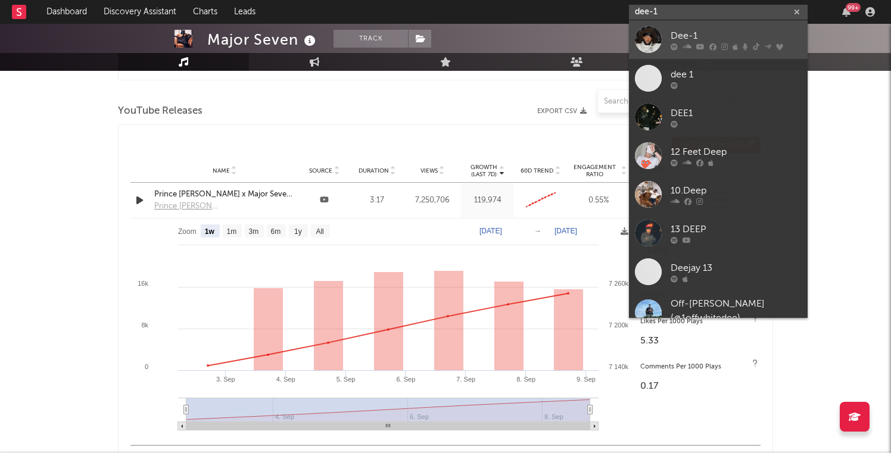
type input "dee-1"
click at [661, 36] on div at bounding box center [648, 39] width 27 height 27
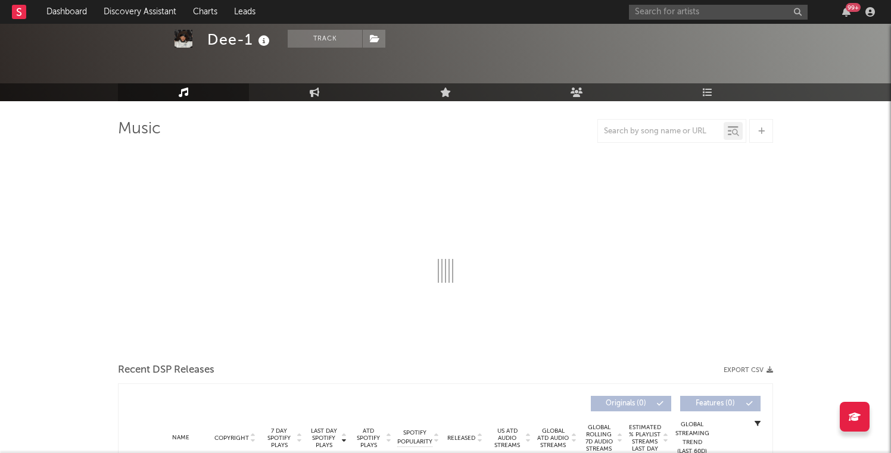
select select "6m"
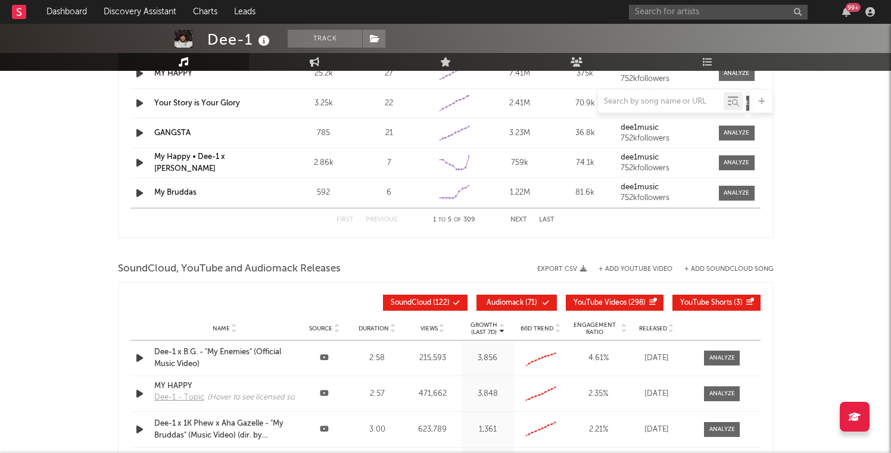
scroll to position [1191, 0]
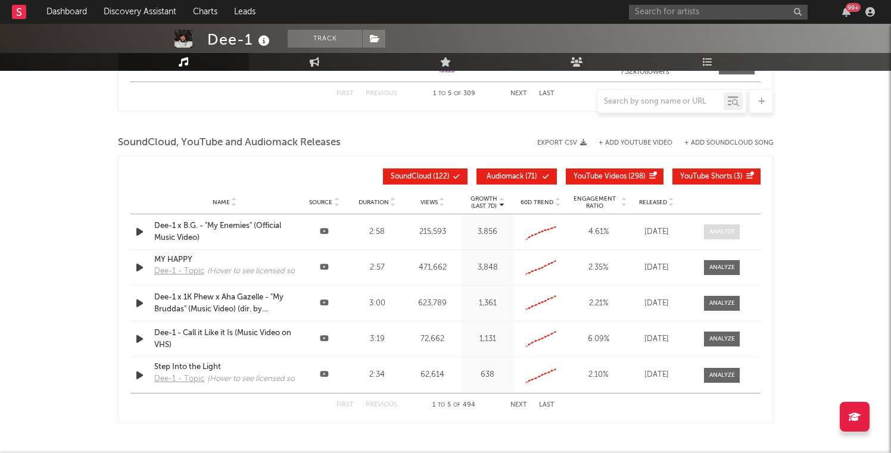
click at [721, 230] on div at bounding box center [722, 231] width 26 height 9
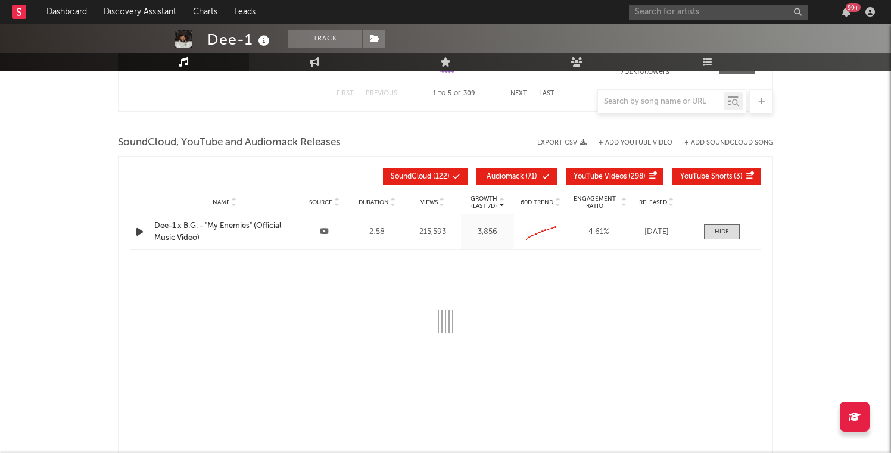
select select "All"
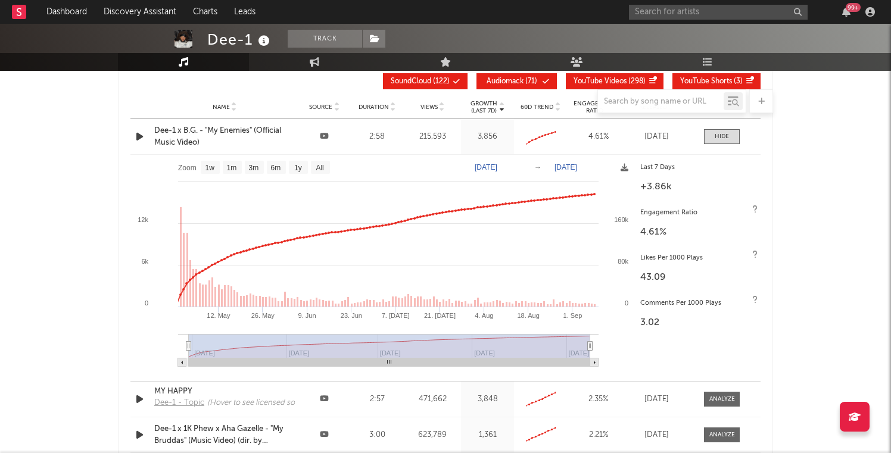
scroll to position [1291, 0]
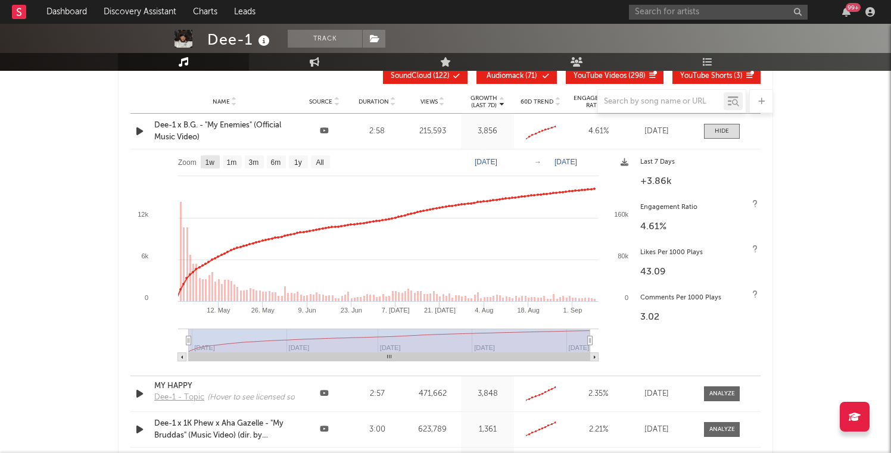
click at [206, 160] on text "1w" at bounding box center [210, 162] width 10 height 8
select select "1w"
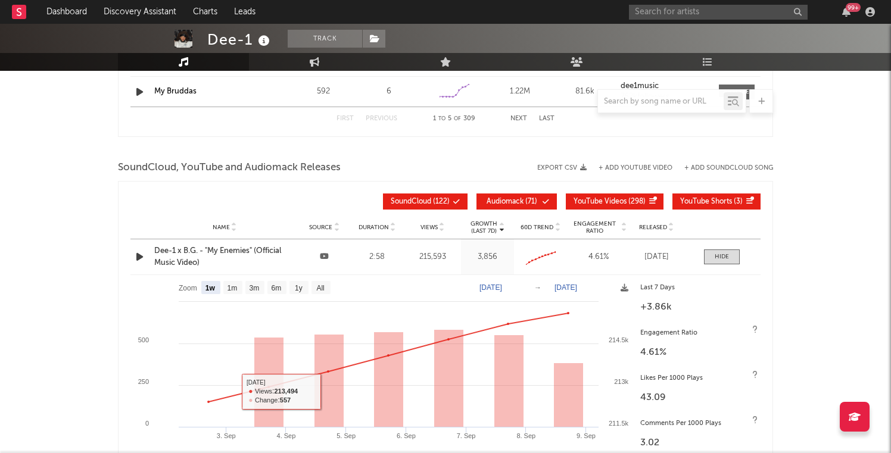
scroll to position [1149, 0]
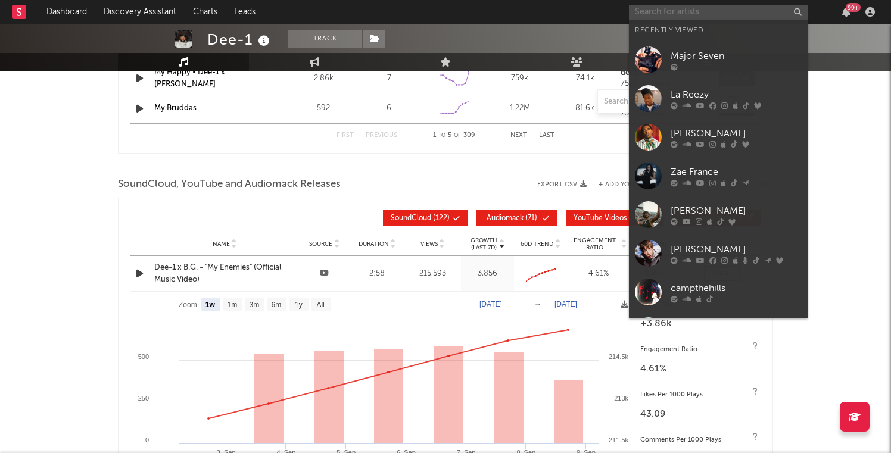
click at [676, 8] on input "text" at bounding box center [718, 12] width 179 height 15
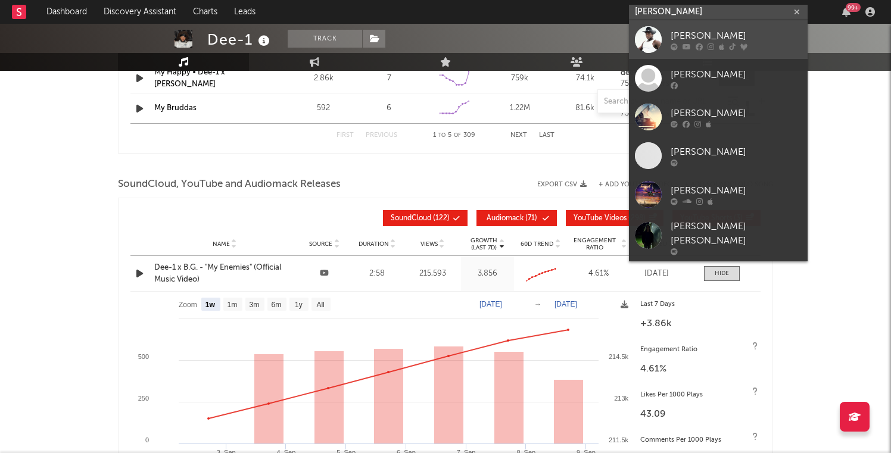
type input "[PERSON_NAME]"
click at [669, 40] on link "[PERSON_NAME]" at bounding box center [718, 39] width 179 height 39
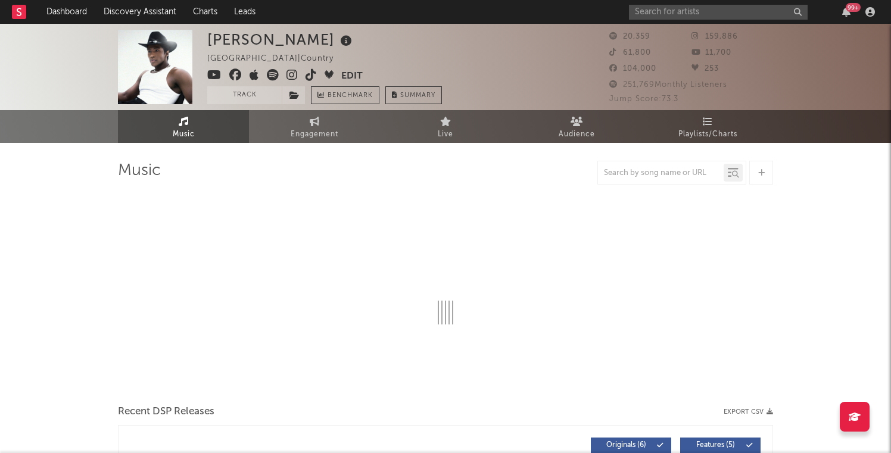
select select "6m"
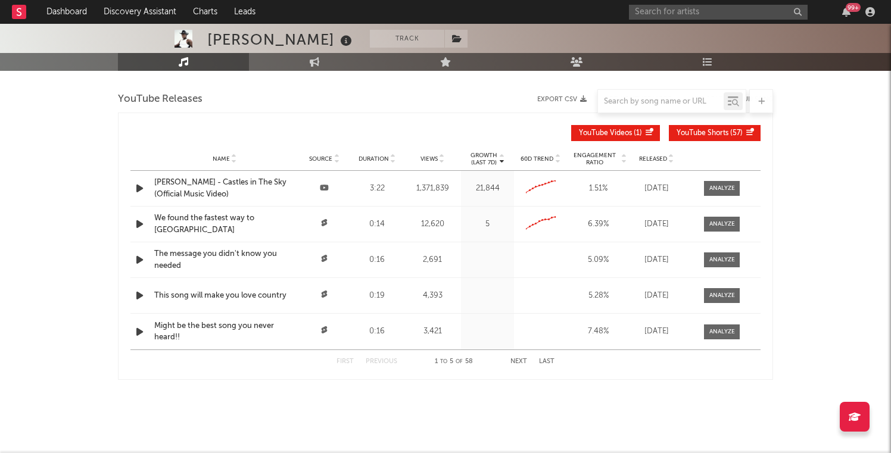
scroll to position [1369, 0]
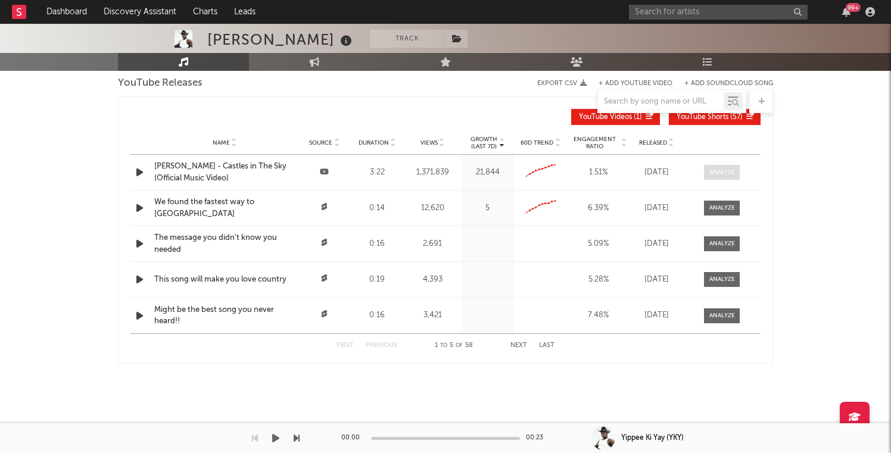
click at [714, 177] on span at bounding box center [722, 172] width 36 height 15
click at [719, 177] on span at bounding box center [722, 172] width 36 height 15
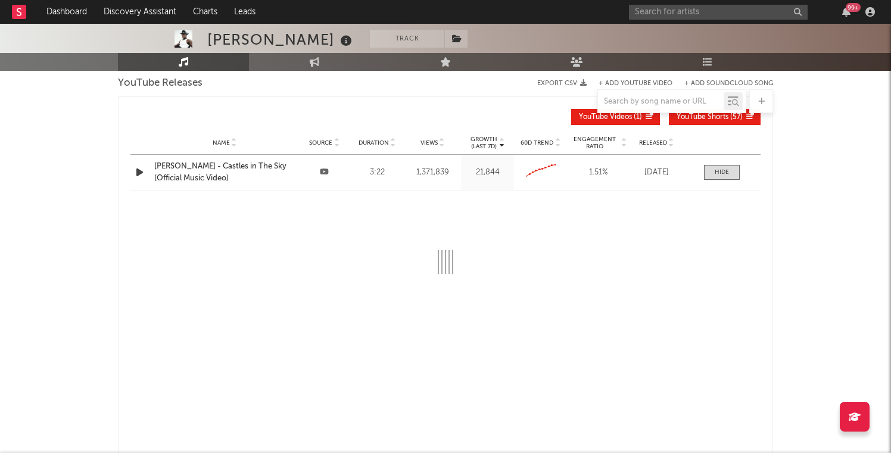
select select "6m"
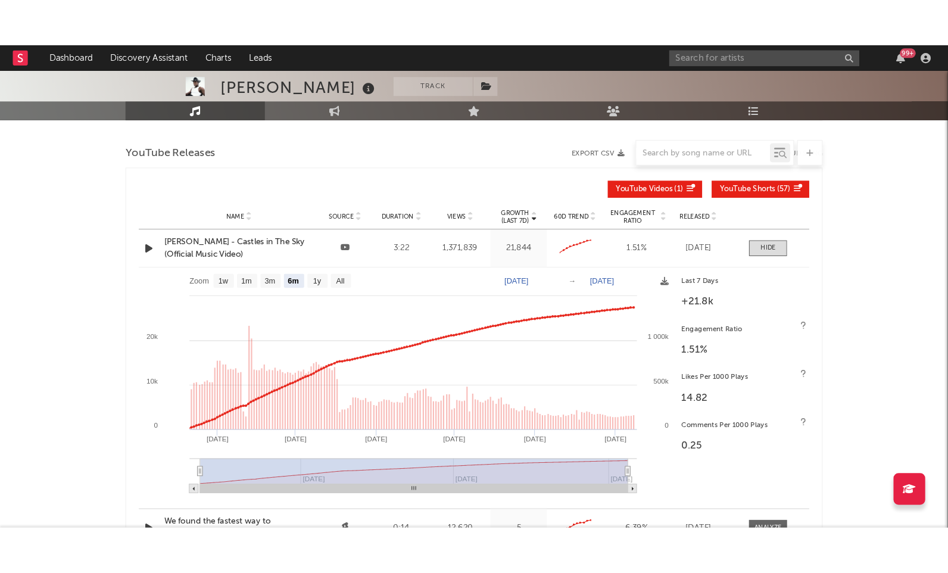
scroll to position [1348, 0]
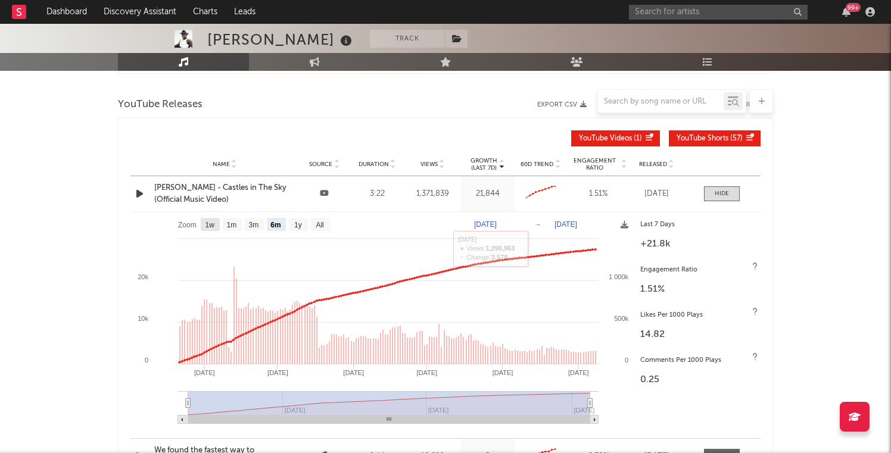
click at [207, 223] on text "1w" at bounding box center [210, 225] width 10 height 8
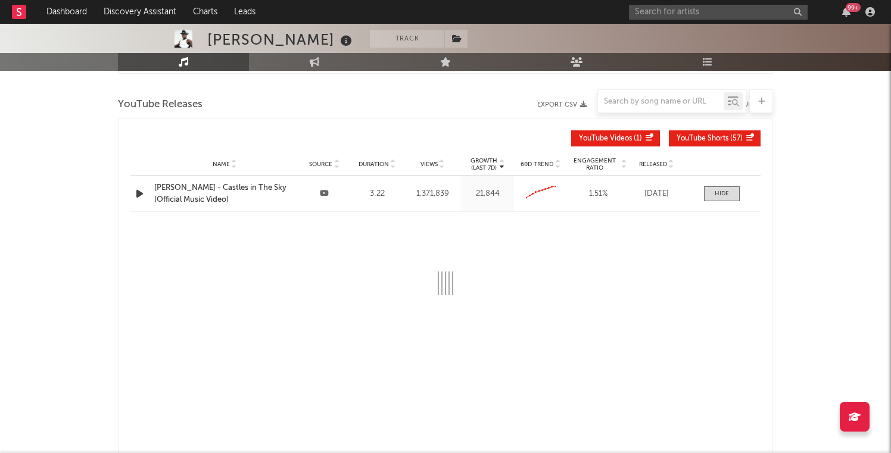
select select "1w"
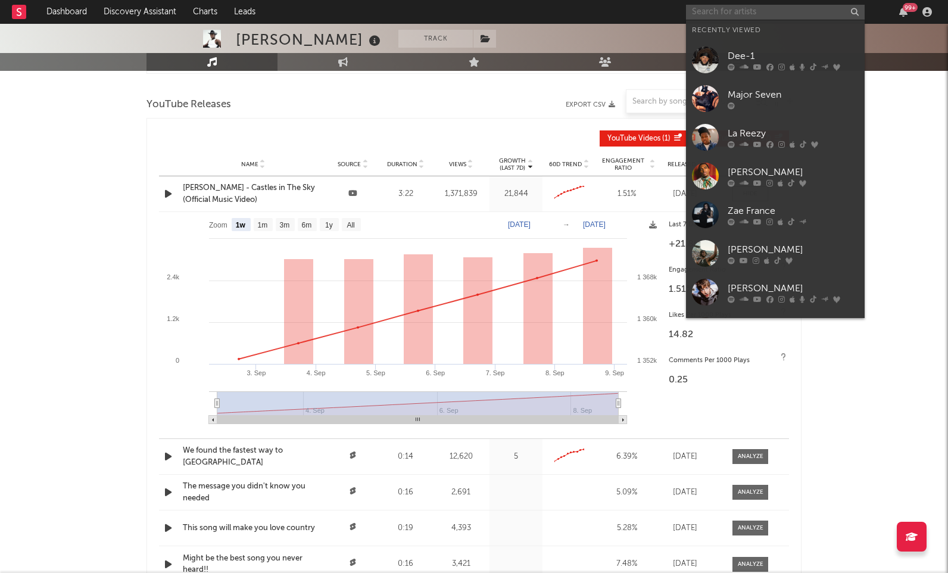
click at [775, 14] on input "text" at bounding box center [775, 12] width 179 height 15
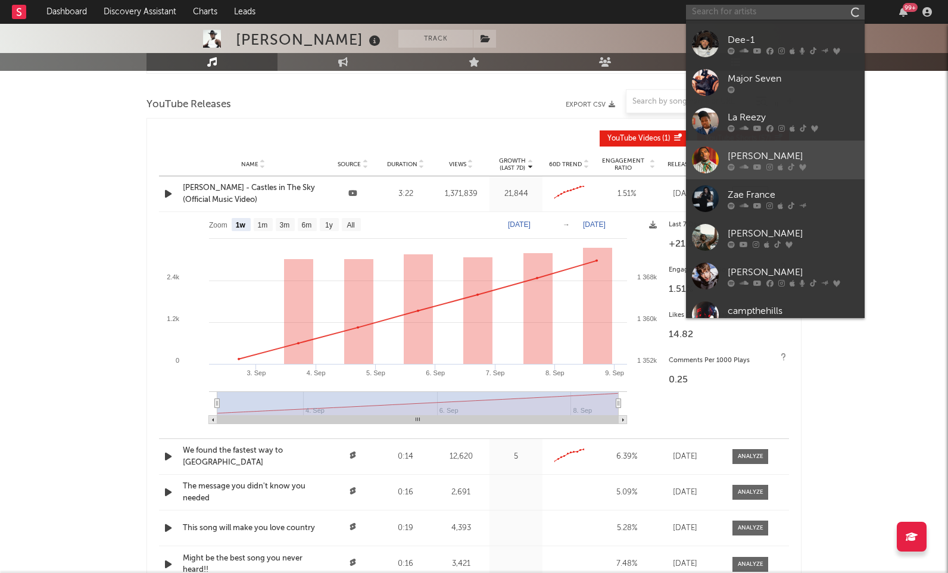
scroll to position [0, 0]
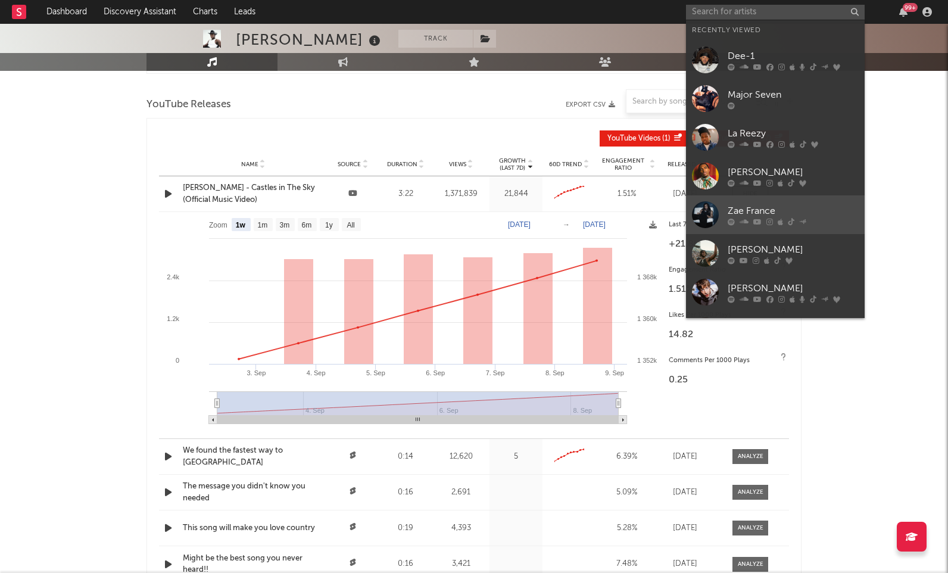
click at [761, 220] on div at bounding box center [793, 221] width 131 height 7
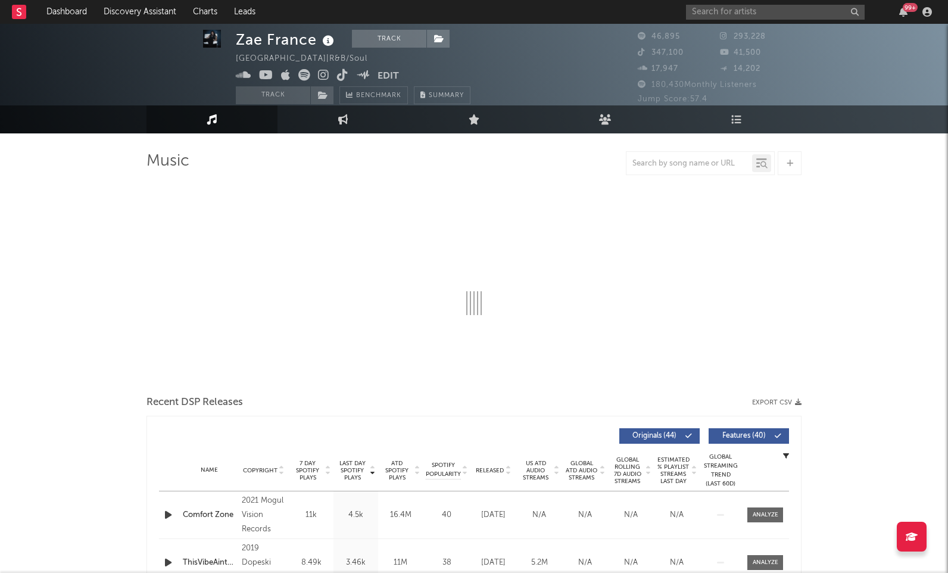
scroll to position [11, 0]
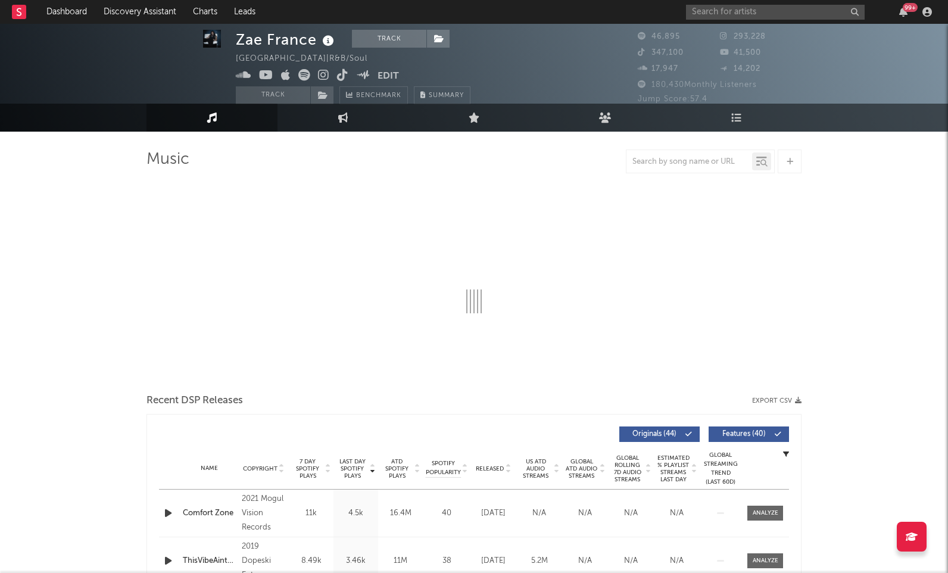
select select "6m"
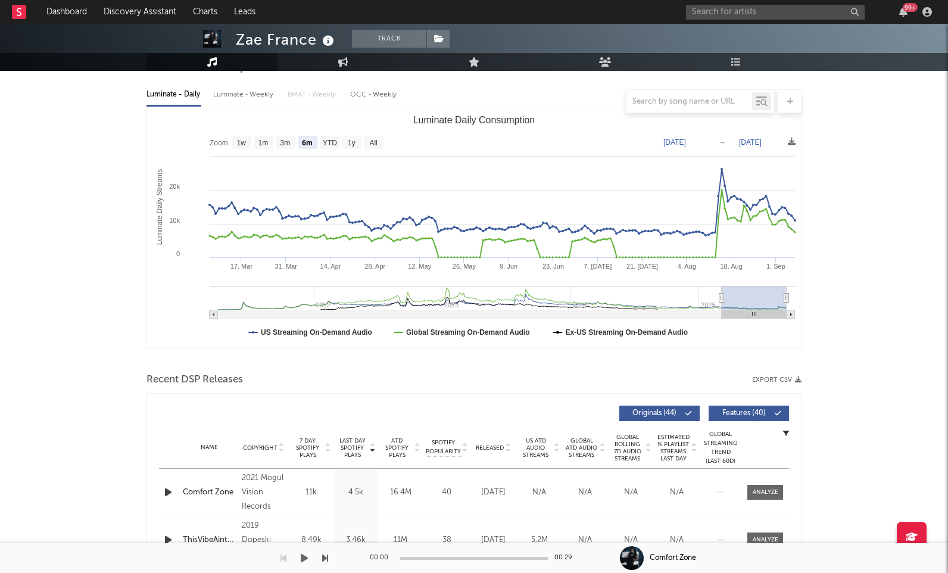
scroll to position [0, 0]
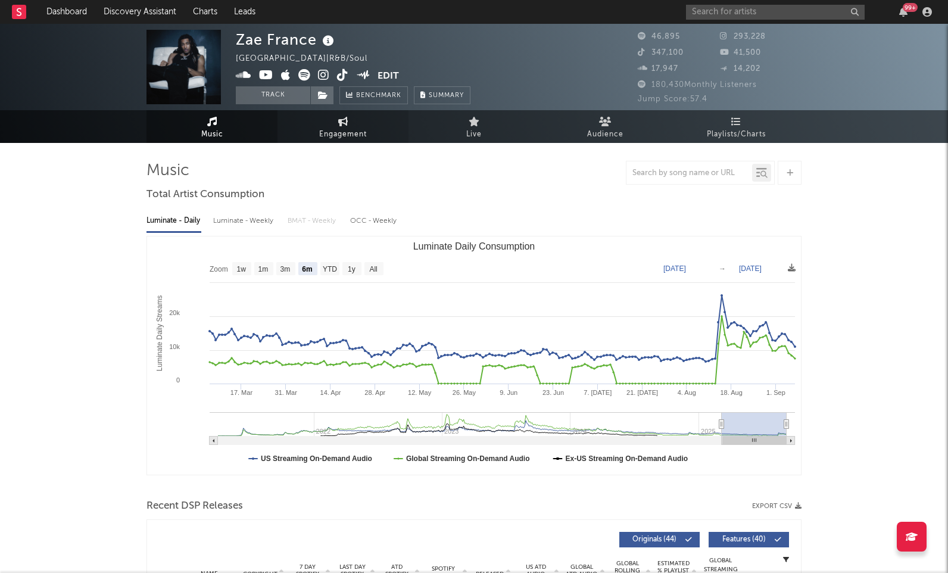
click at [310, 132] on link "Engagement" at bounding box center [342, 126] width 131 height 33
select select "1w"
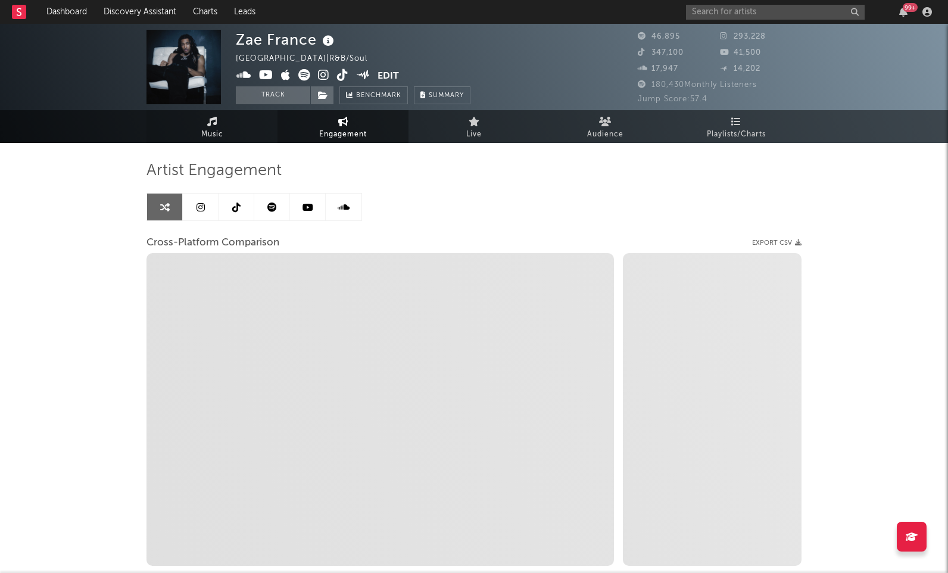
click at [227, 135] on link "Music" at bounding box center [211, 126] width 131 height 33
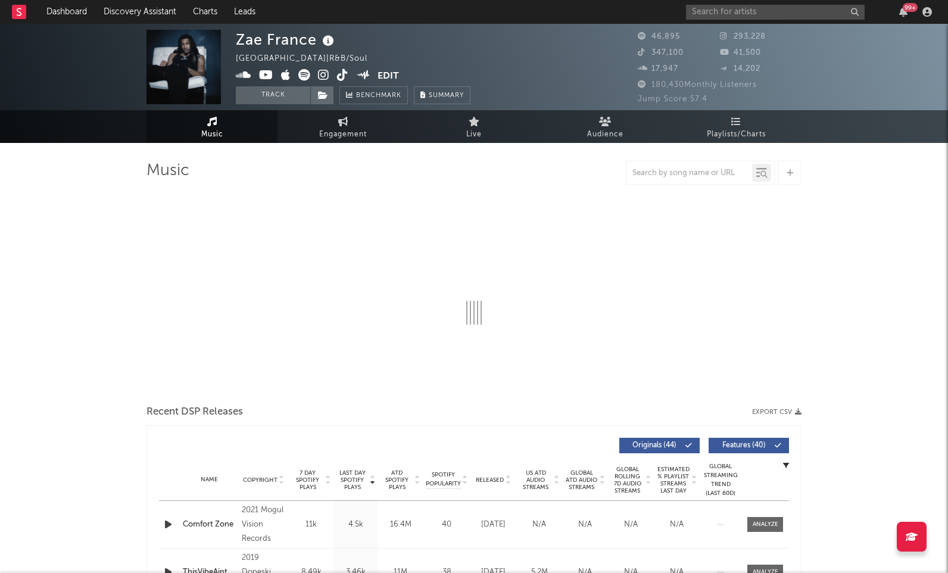
select select "6m"
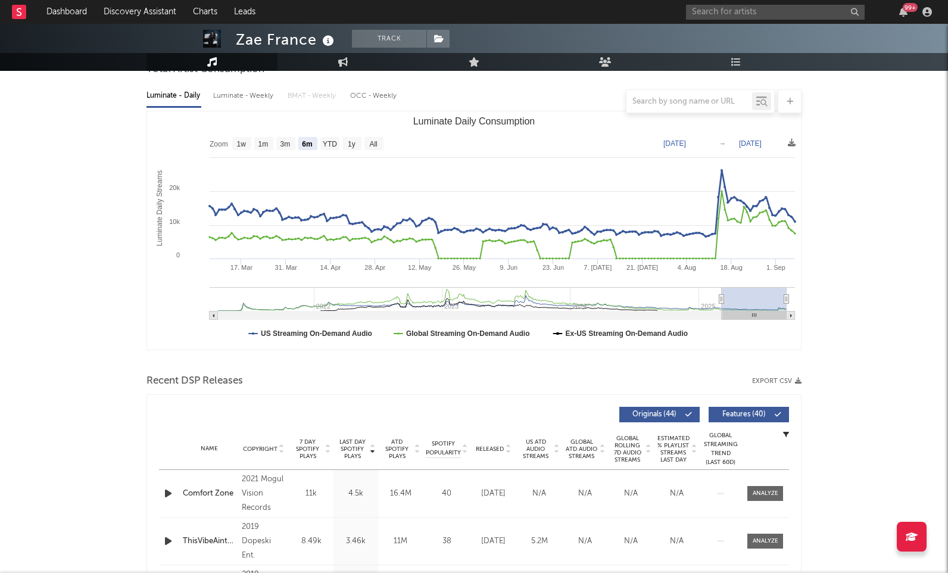
scroll to position [398, 0]
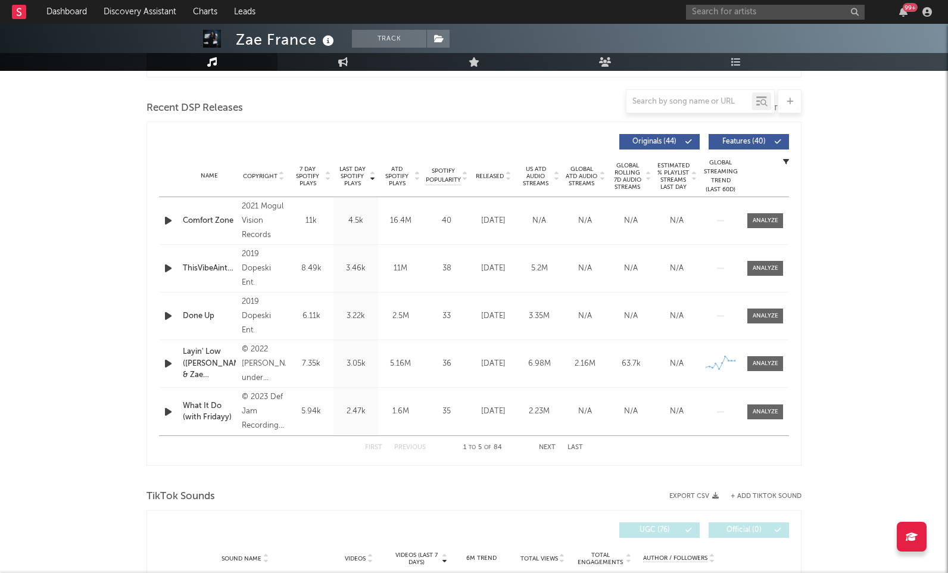
click at [311, 180] on span "7 Day Spotify Plays" at bounding box center [308, 176] width 32 height 21
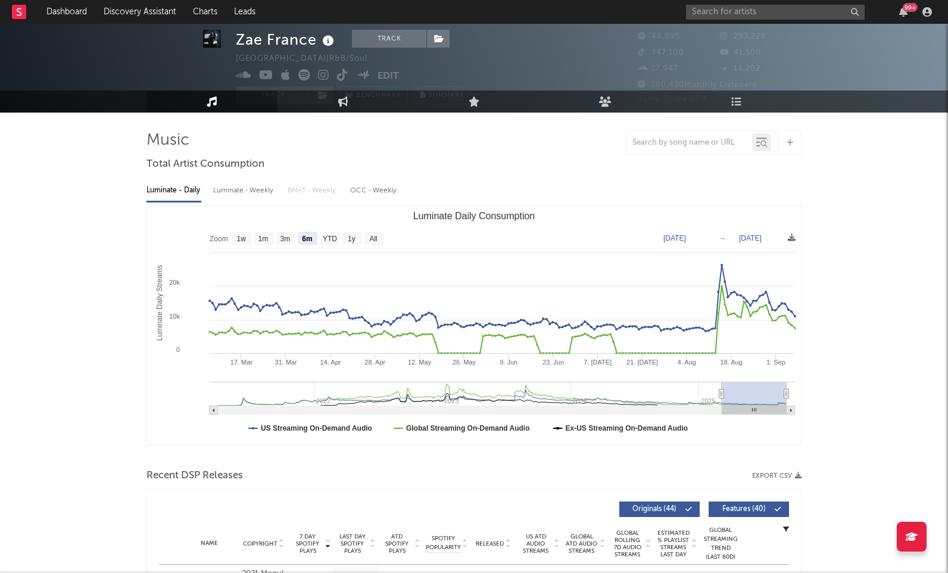
scroll to position [35, 0]
